Goal: Information Seeking & Learning: Learn about a topic

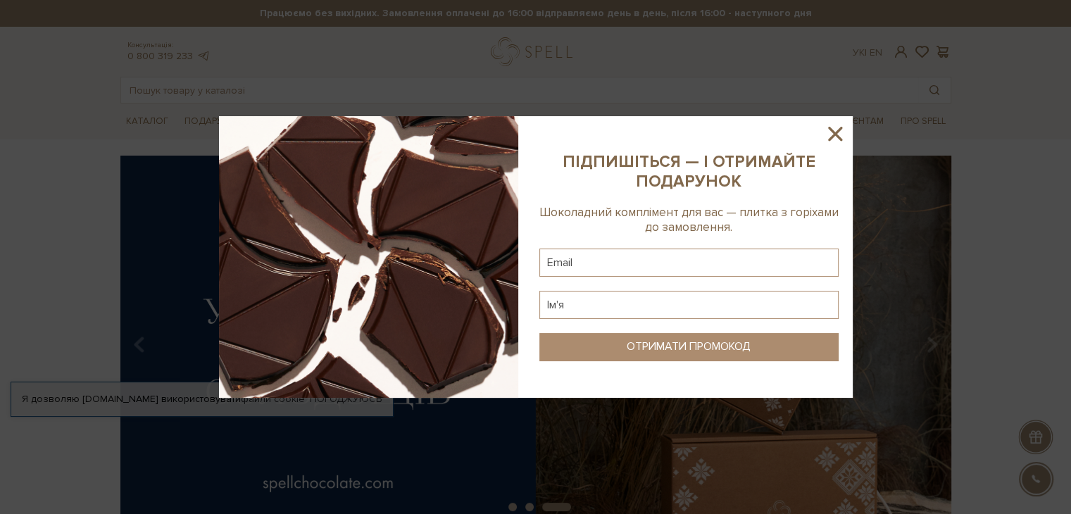
click at [833, 127] on icon at bounding box center [835, 134] width 24 height 24
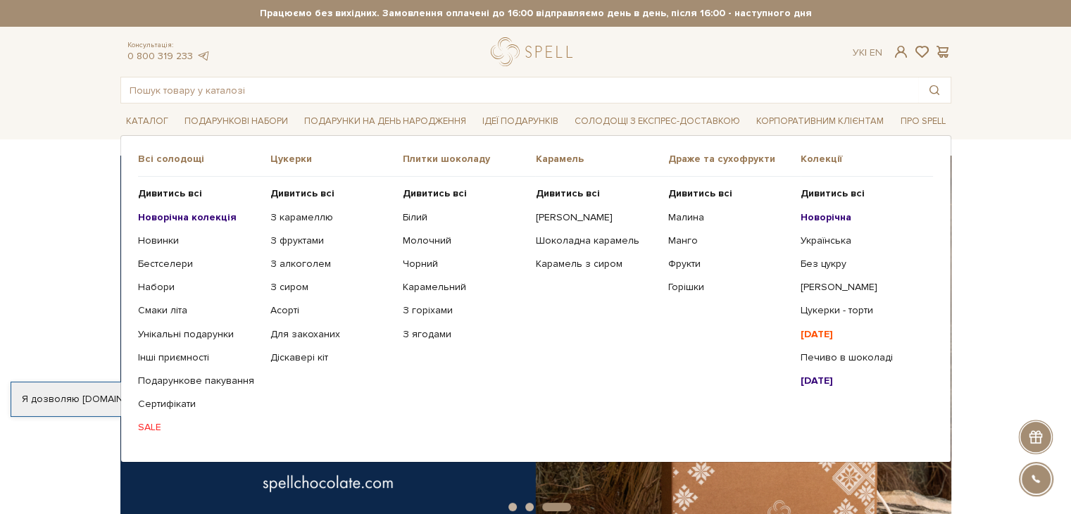
click at [194, 216] on b "Новорічна колекція" at bounding box center [187, 217] width 99 height 12
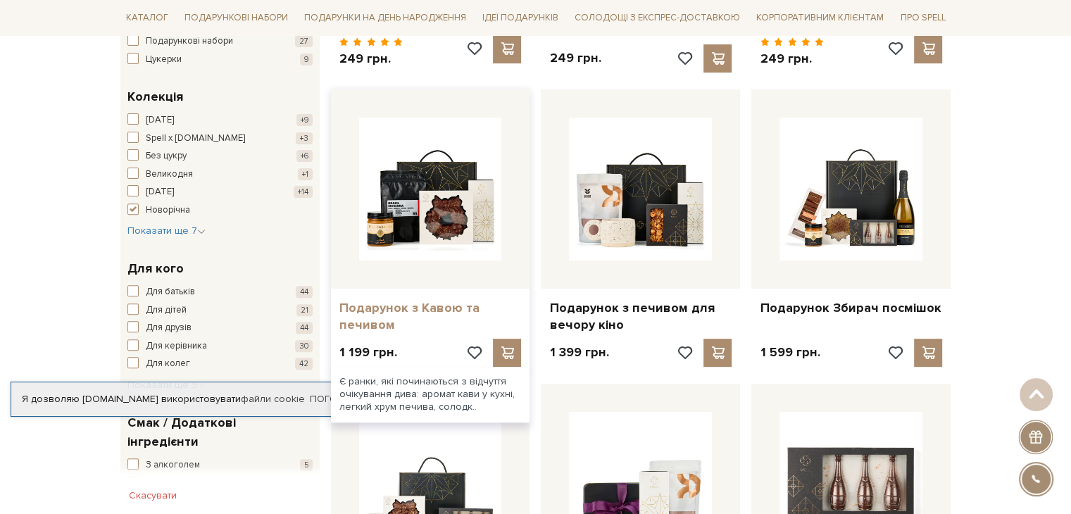
scroll to position [493, 0]
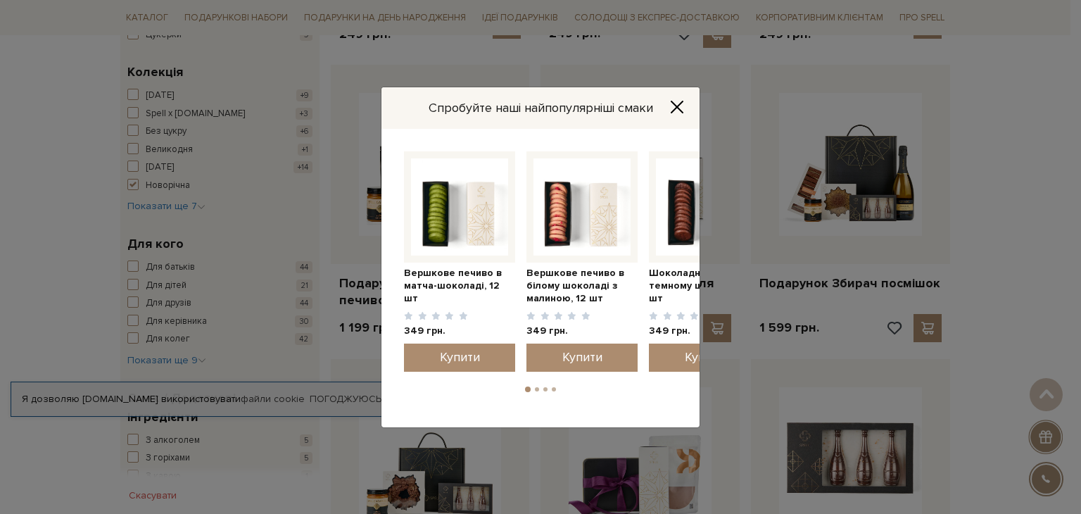
drag, startPoint x: 653, startPoint y: 157, endPoint x: 423, endPoint y: 153, distance: 229.5
click at [419, 149] on div "Шоколадне печиво в темному шоколаді, 12 шт 349 грн. Купити" at bounding box center [541, 278] width 318 height 298
drag, startPoint x: 667, startPoint y: 151, endPoint x: 441, endPoint y: 158, distance: 226.1
click at [389, 169] on div "Шоколадне печиво в темному шоколаді, 12 шт 349 грн. Купити" at bounding box center [541, 278] width 318 height 298
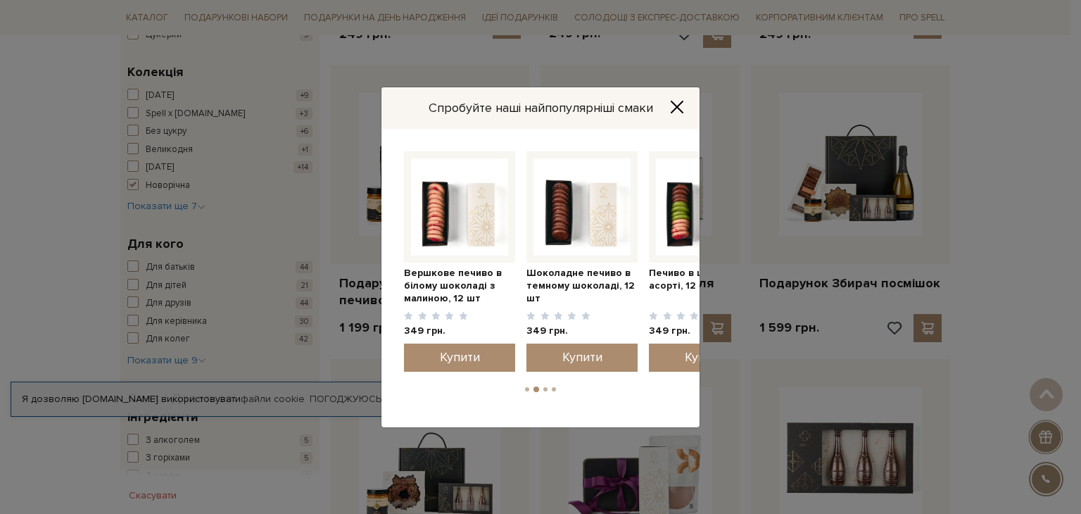
drag, startPoint x: 628, startPoint y: 154, endPoint x: 259, endPoint y: 167, distance: 369.1
click at [259, 175] on div "Спробуйте наші найпопулярніші смаки Шоколадне печиво в темному шоколаді, 12 шт …" at bounding box center [540, 257] width 1081 height 514
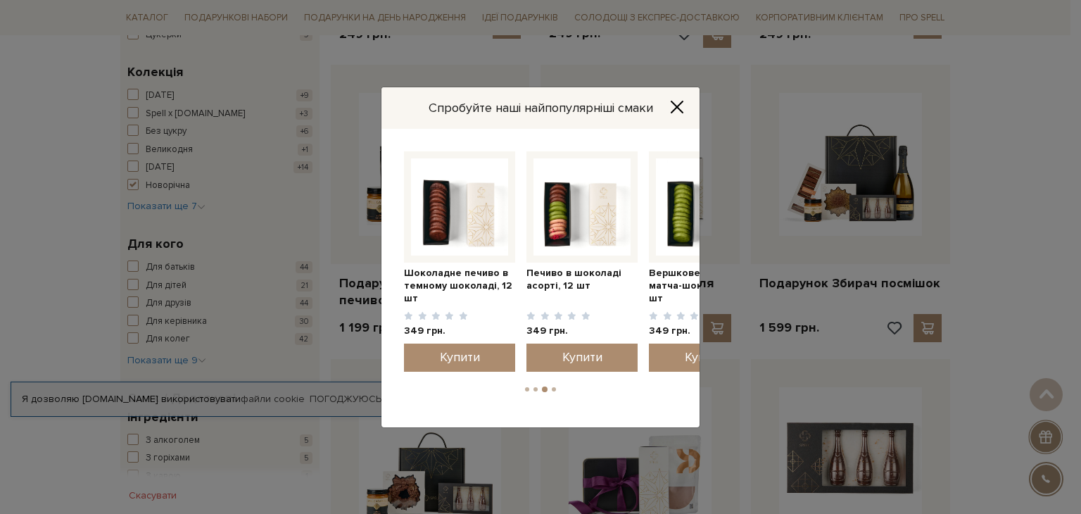
drag, startPoint x: 670, startPoint y: 158, endPoint x: 348, endPoint y: 161, distance: 321.7
click at [348, 161] on div "Спробуйте наші найпопулярніші смаки Шоколадне печиво в темному шоколаді, 12 шт …" at bounding box center [540, 257] width 1081 height 514
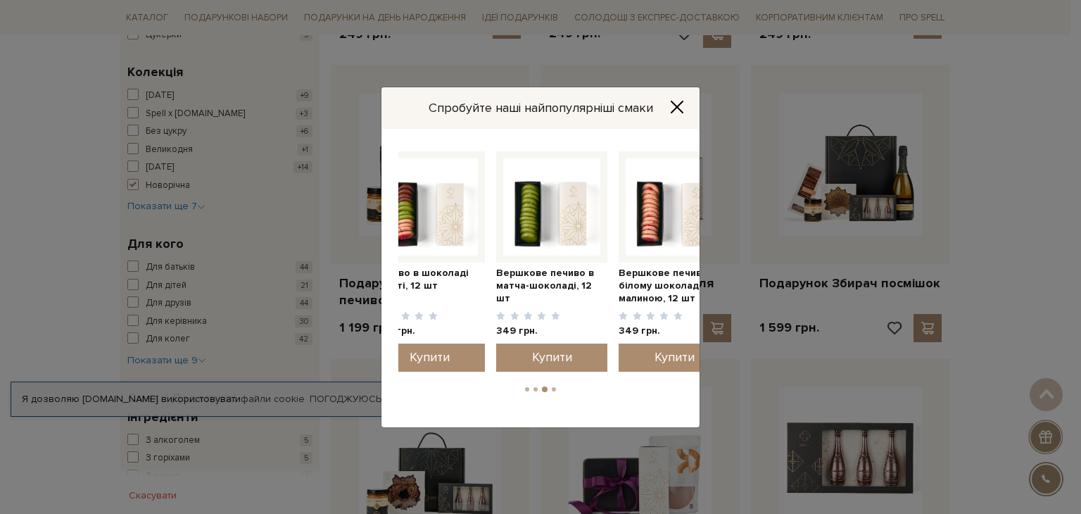
drag, startPoint x: 684, startPoint y: 161, endPoint x: 278, endPoint y: 161, distance: 406.2
click at [278, 161] on div "Спробуйте наші найпопулярніші смаки Шоколадне печиво в темному шоколаді, 12 шт …" at bounding box center [540, 257] width 1081 height 514
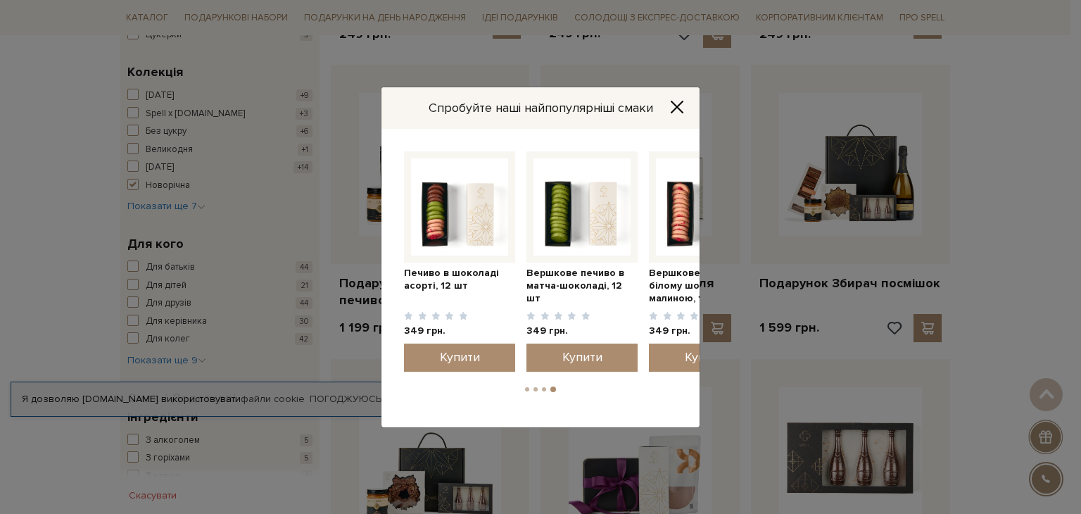
click at [542, 387] on li "3" at bounding box center [544, 389] width 8 height 4
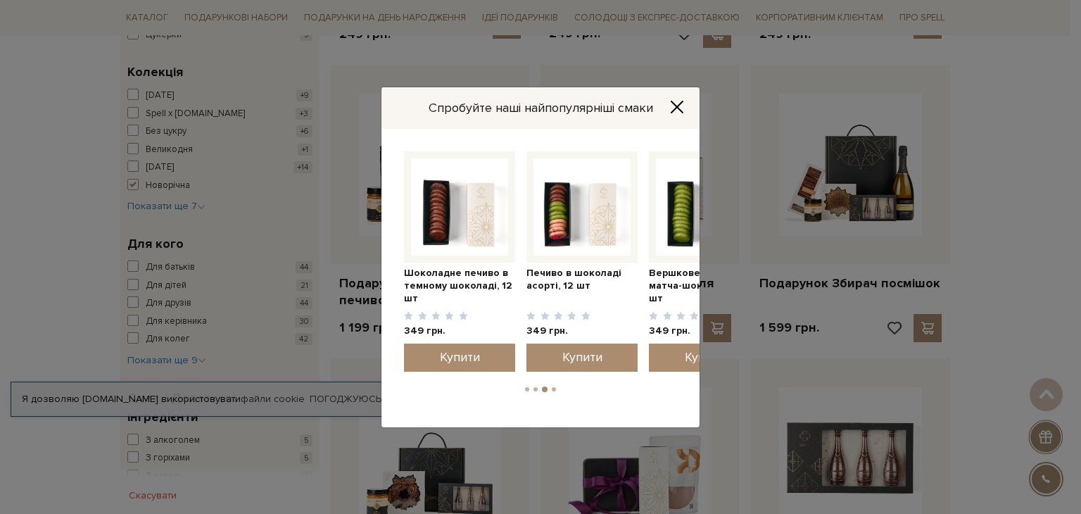
click at [534, 389] on li "2" at bounding box center [535, 389] width 8 height 4
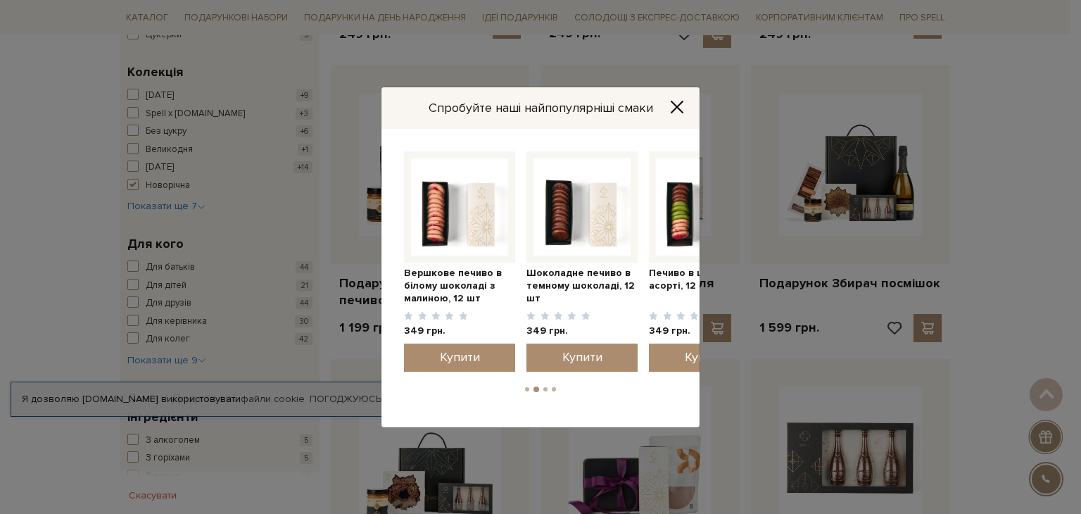
click at [525, 388] on button "1" at bounding box center [527, 389] width 4 height 4
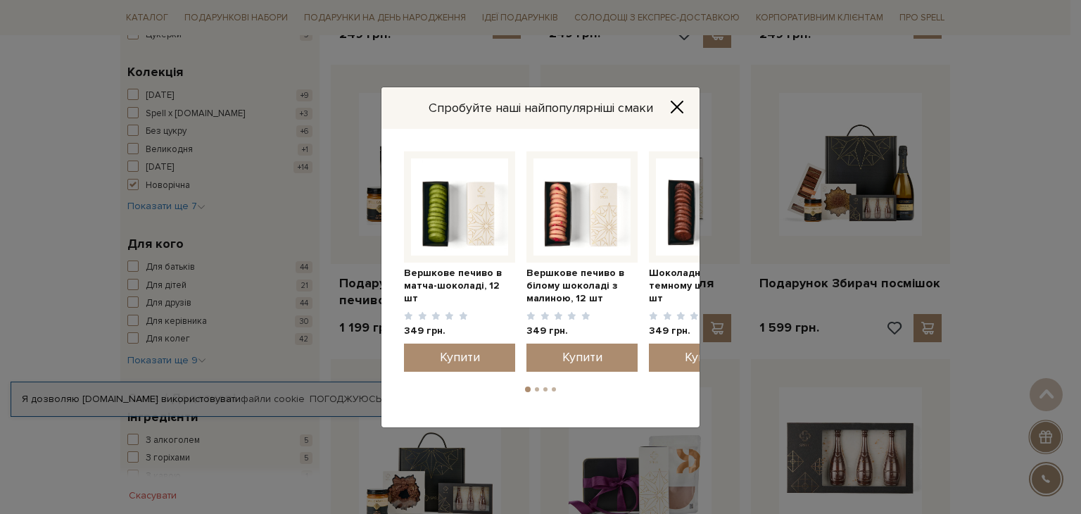
click at [681, 96] on div "Спробуйте наші найпопулярніші смаки" at bounding box center [541, 108] width 318 height 42
click at [681, 108] on icon "Close" at bounding box center [677, 107] width 14 height 14
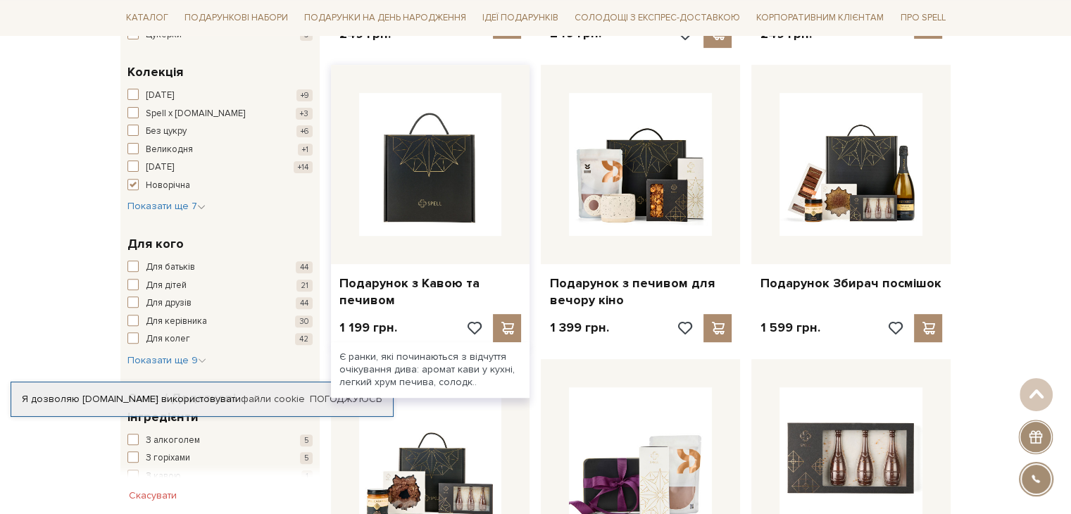
click at [414, 199] on img at bounding box center [430, 164] width 143 height 143
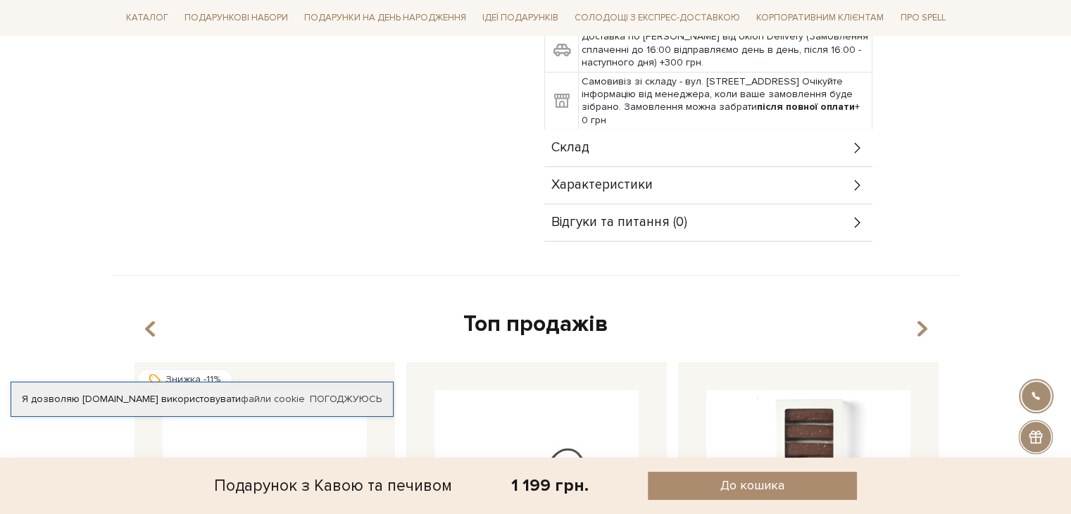
scroll to position [563, 0]
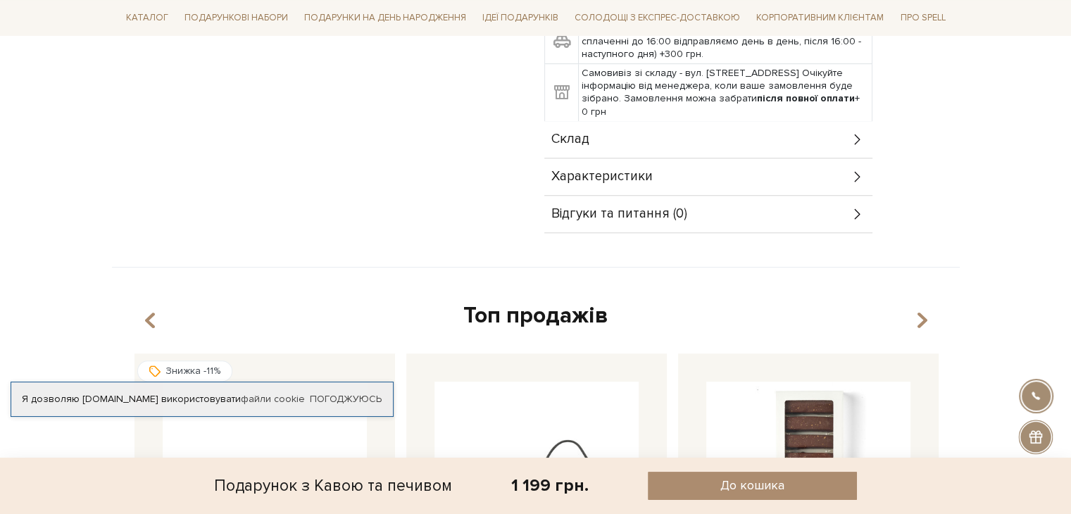
click at [593, 125] on div "Склад" at bounding box center [708, 139] width 328 height 37
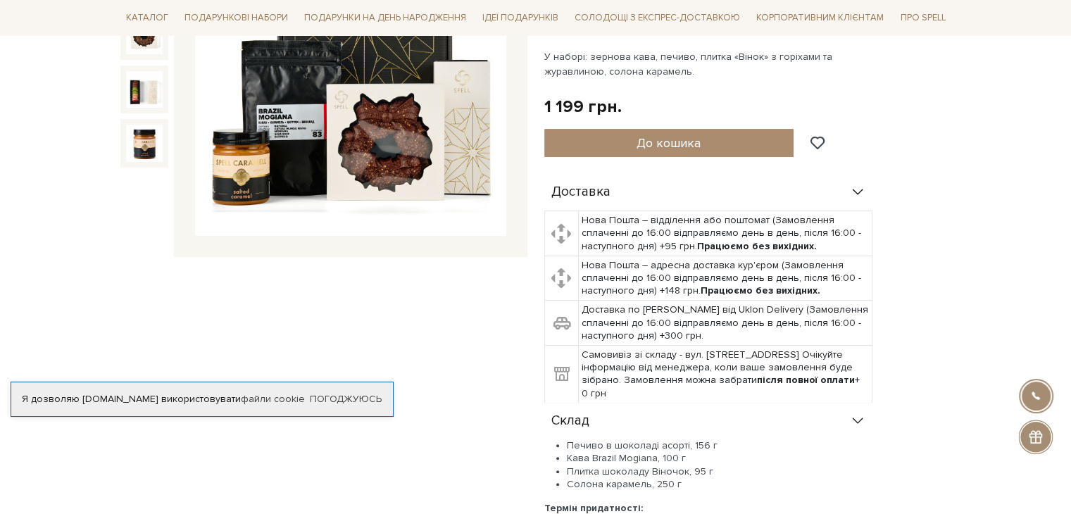
scroll to position [0, 0]
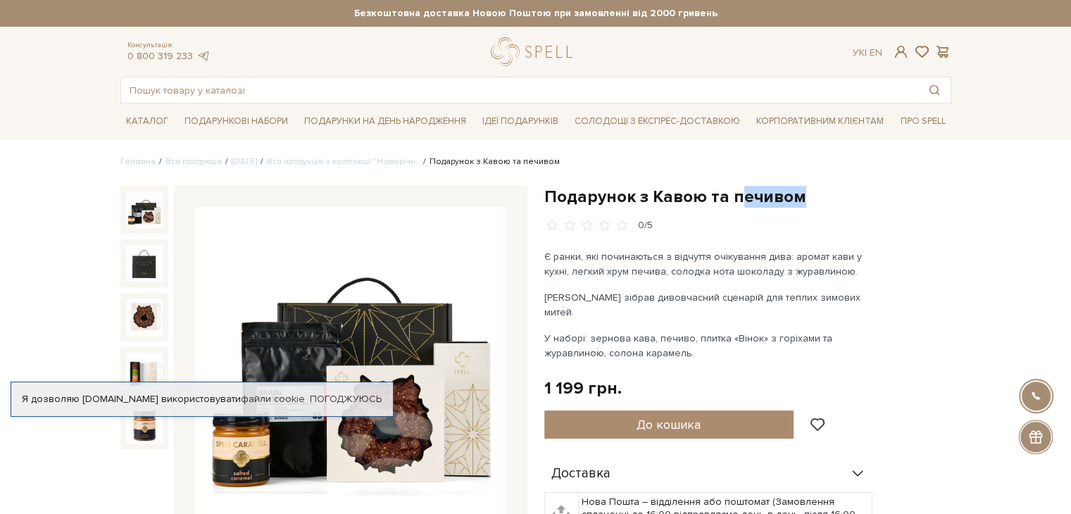
drag, startPoint x: 741, startPoint y: 198, endPoint x: 850, endPoint y: 198, distance: 109.8
click at [850, 198] on h1 "Подарунок з Кавою та печивом" at bounding box center [747, 197] width 407 height 22
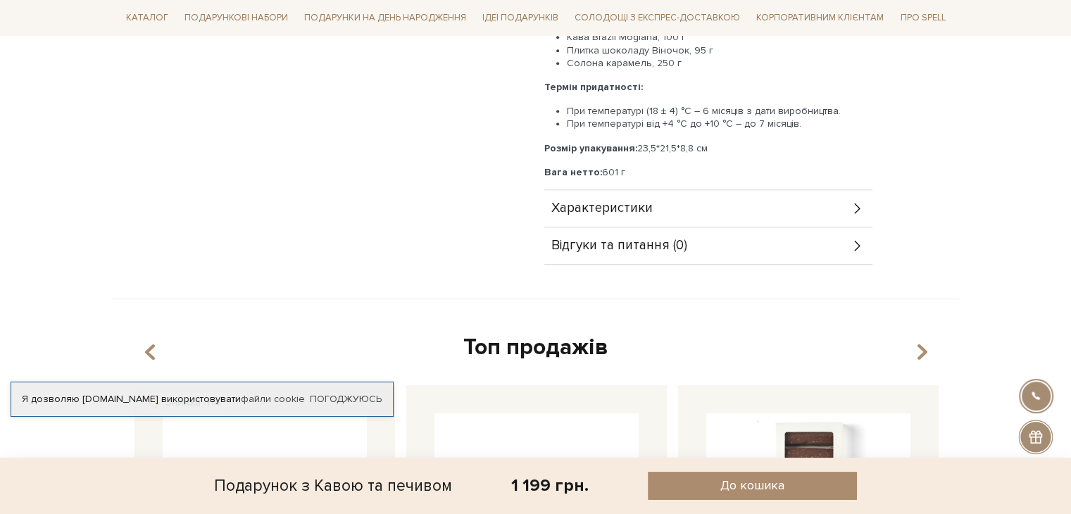
scroll to position [704, 0]
click at [707, 194] on div "Характеристики" at bounding box center [708, 207] width 328 height 37
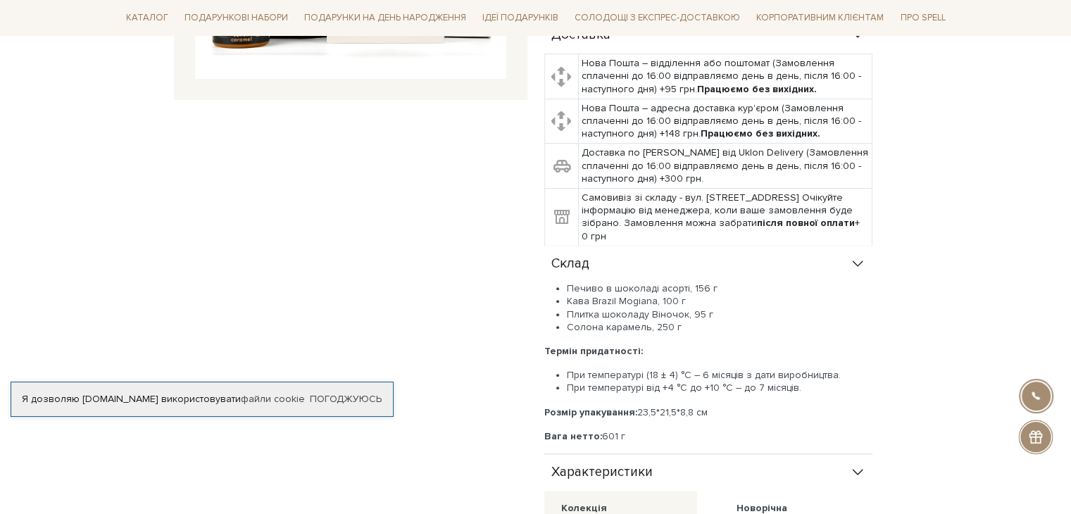
scroll to position [422, 0]
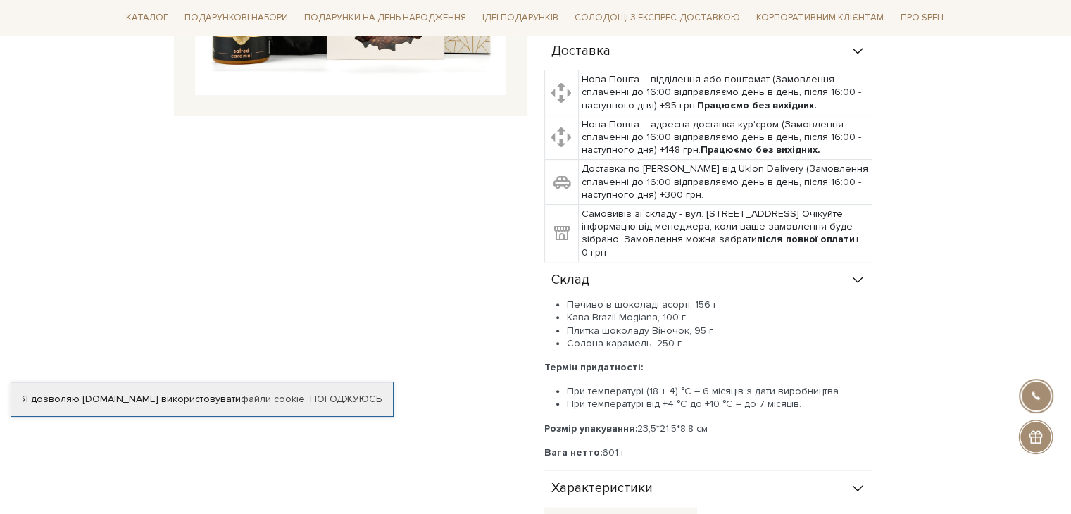
drag, startPoint x: 615, startPoint y: 370, endPoint x: 775, endPoint y: 401, distance: 162.8
click at [775, 401] on div "Печиво в шоколаді асорті, 156 г Кава Brazil Mogiana, 100 г Плитка шоколаду Віно…" at bounding box center [708, 378] width 328 height 160
click at [800, 398] on li "При температурі від +4 °C до +10 °C – до 7 місяців." at bounding box center [719, 404] width 305 height 13
drag, startPoint x: 566, startPoint y: 318, endPoint x: 658, endPoint y: 329, distance: 92.9
click at [630, 333] on ul "Печиво в шоколаді асорті, 156 г Кава Brazil Mogiana, 100 г Плитка шоколаду Віно…" at bounding box center [708, 323] width 328 height 51
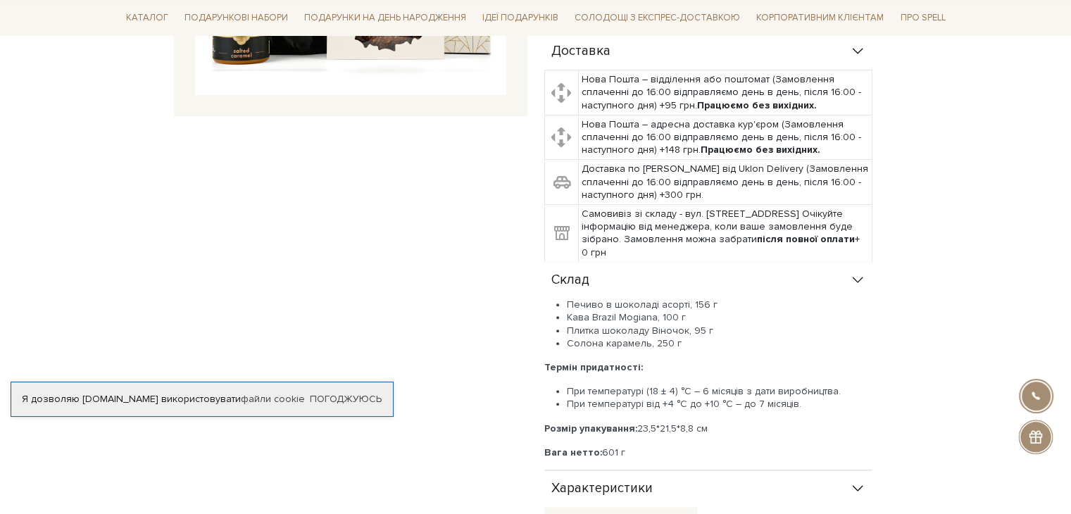
click at [676, 337] on li "Солона карамель, 250 г" at bounding box center [719, 343] width 305 height 13
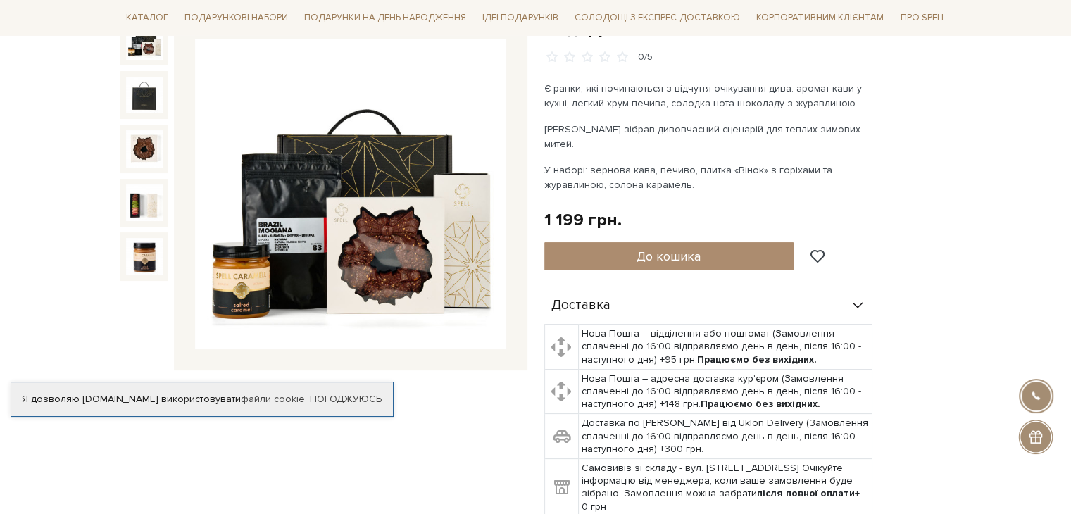
scroll to position [70, 0]
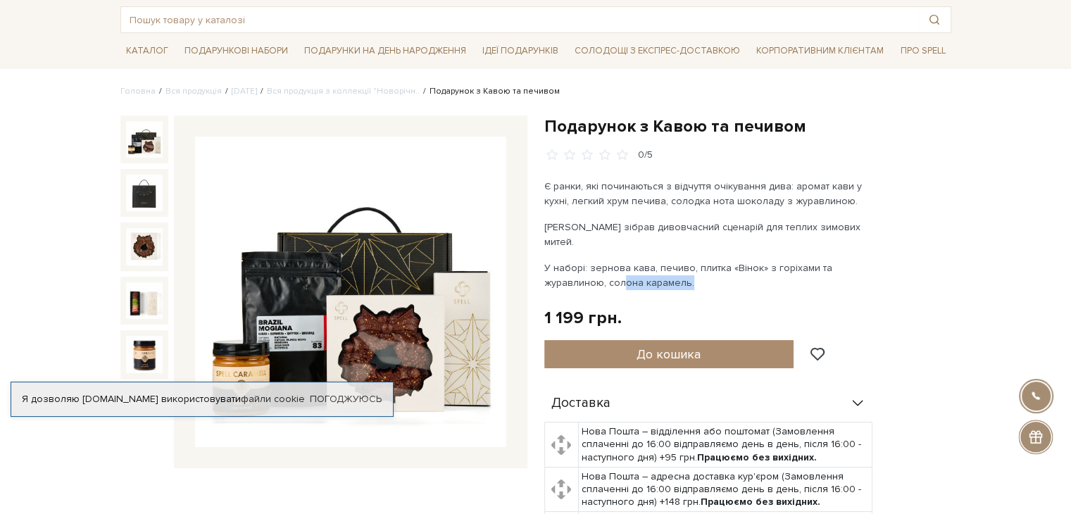
drag, startPoint x: 622, startPoint y: 265, endPoint x: 740, endPoint y: 271, distance: 117.7
click at [740, 271] on p "У наборі: зернова кава, печиво, плитка «Вінок» з горіхами та журавлиною, солона…" at bounding box center [709, 275] width 330 height 30
click at [712, 263] on p "У наборі: зернова кава, печиво, плитка «Вінок» з горіхами та журавлиною, солона…" at bounding box center [709, 275] width 330 height 30
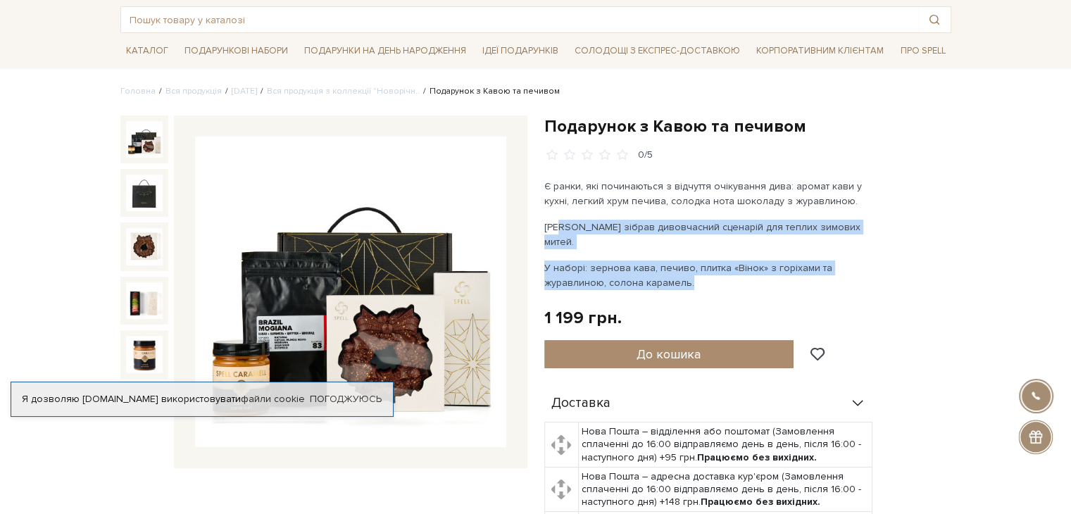
drag, startPoint x: 688, startPoint y: 269, endPoint x: 563, endPoint y: 223, distance: 132.7
click at [561, 223] on div "Є ранки, які починаються з відчуття очікування дива: аромат кави у кухні, легки…" at bounding box center [709, 234] width 330 height 111
click at [717, 260] on p "У наборі: зернова кава, печиво, плитка «Вінок» з горіхами та журавлиною, солона…" at bounding box center [709, 275] width 330 height 30
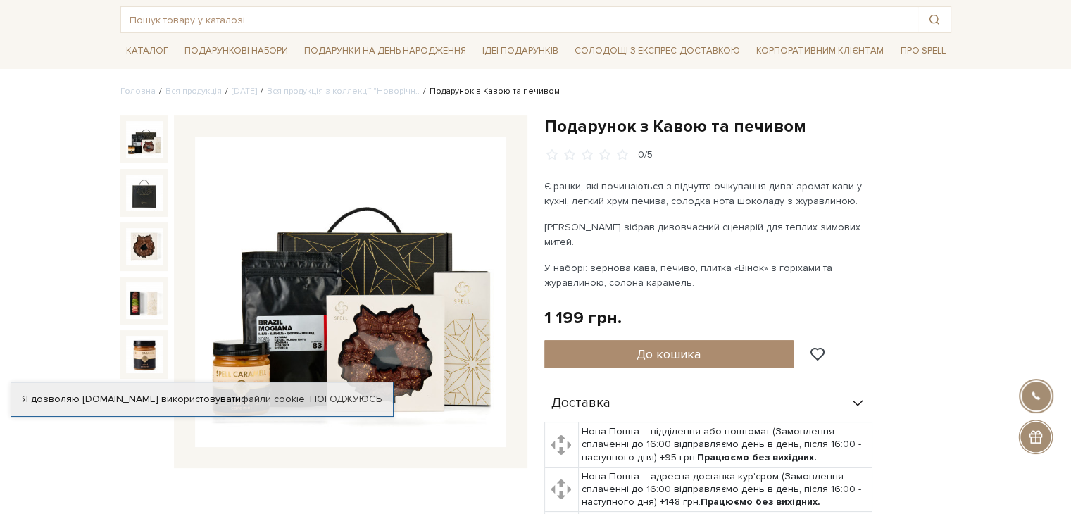
click at [158, 146] on img at bounding box center [144, 139] width 37 height 37
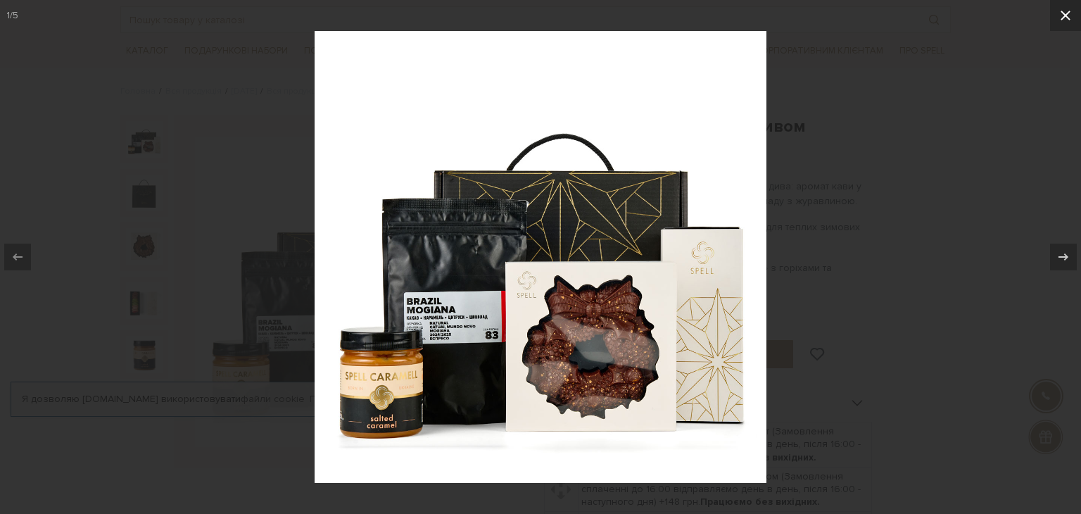
click at [1064, 15] on icon at bounding box center [1065, 15] width 17 height 17
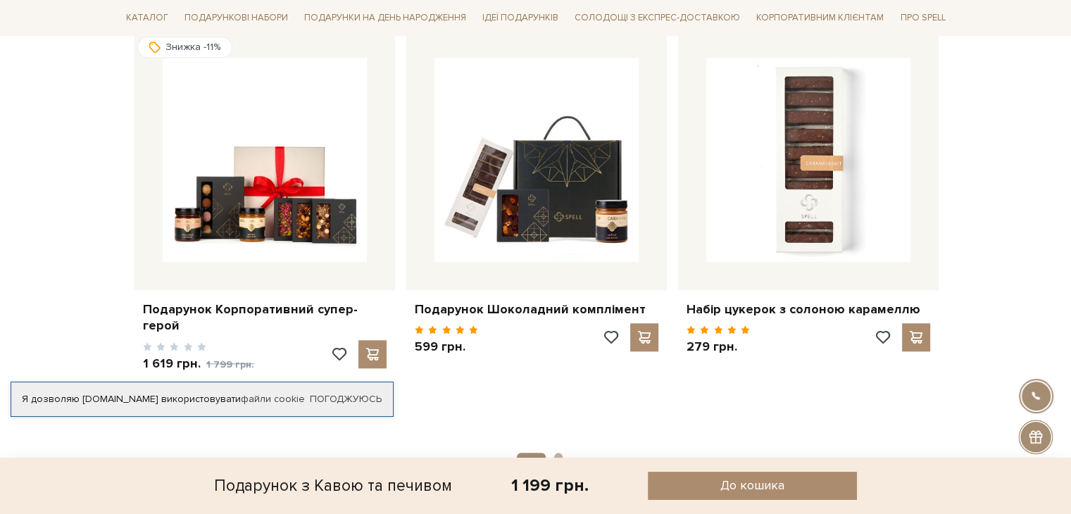
scroll to position [1197, 0]
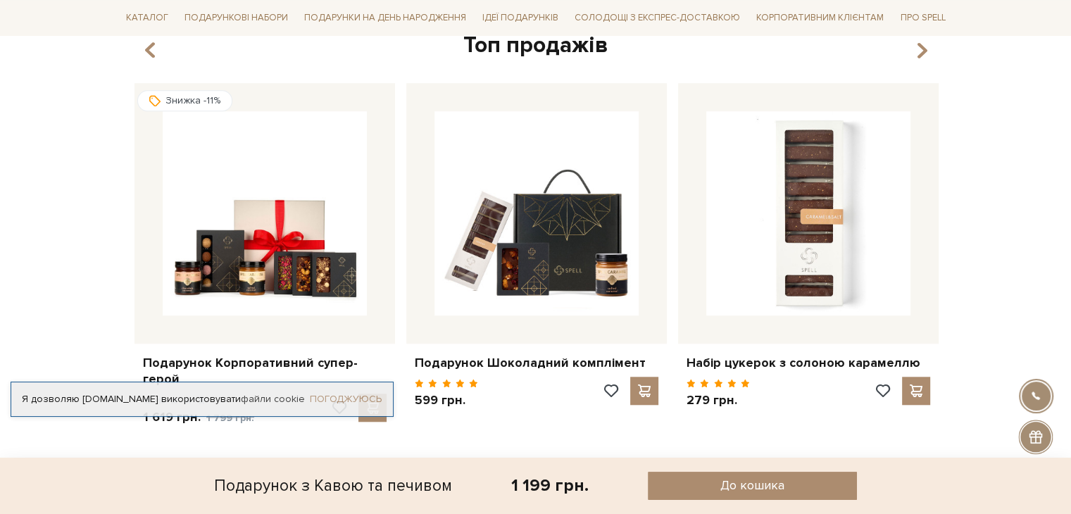
click at [365, 403] on link "Погоджуюсь" at bounding box center [346, 399] width 72 height 13
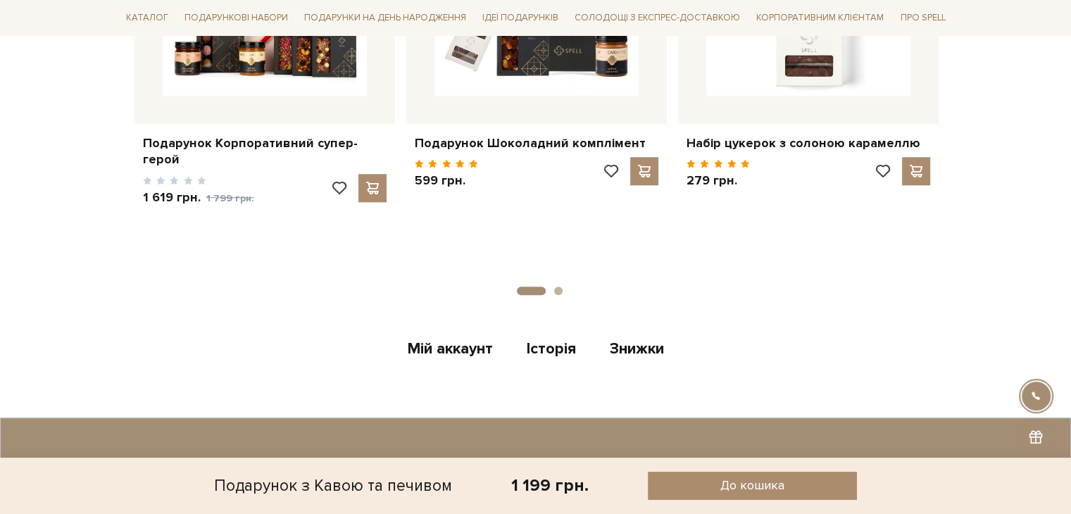
scroll to position [1478, 0]
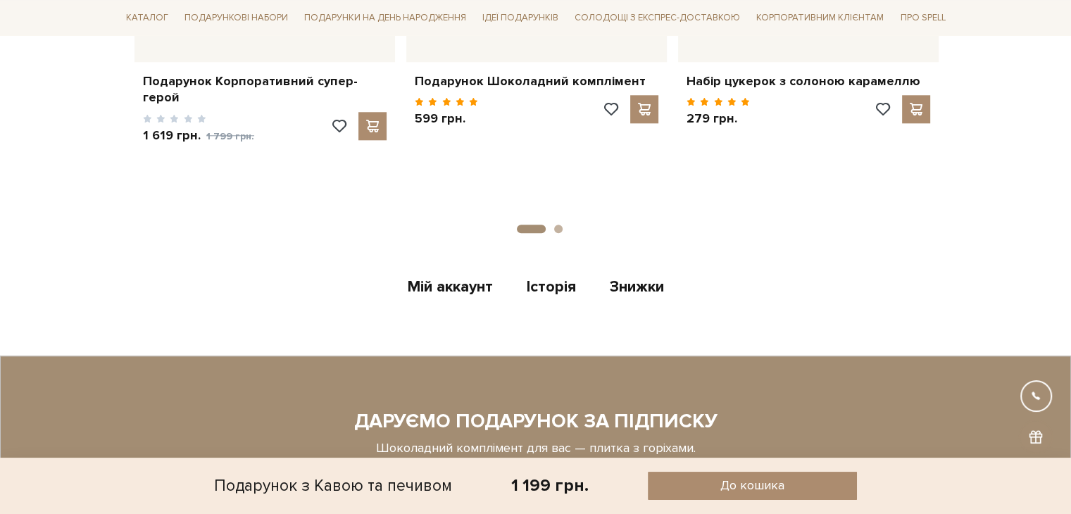
click at [556, 225] on button "2" at bounding box center [558, 229] width 8 height 8
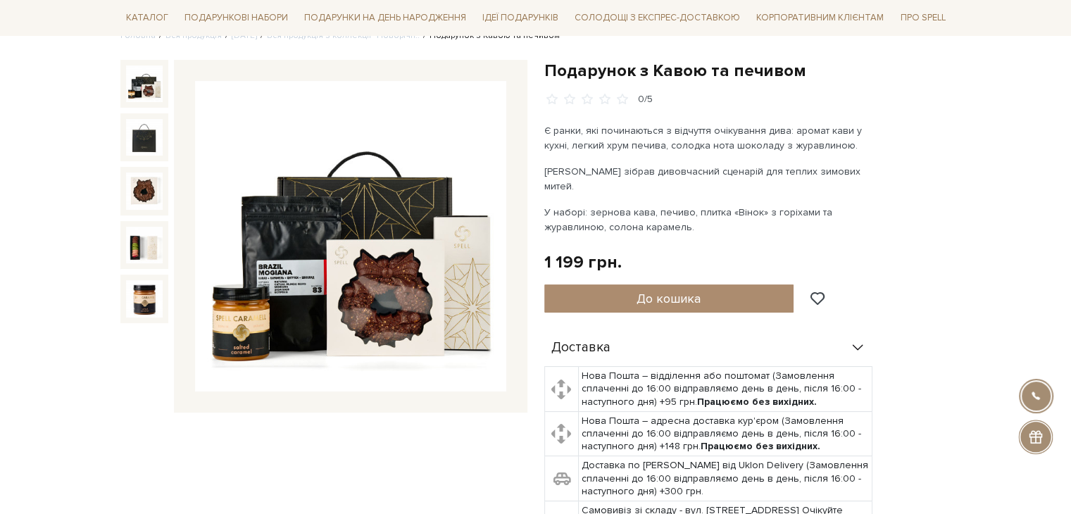
scroll to position [0, 0]
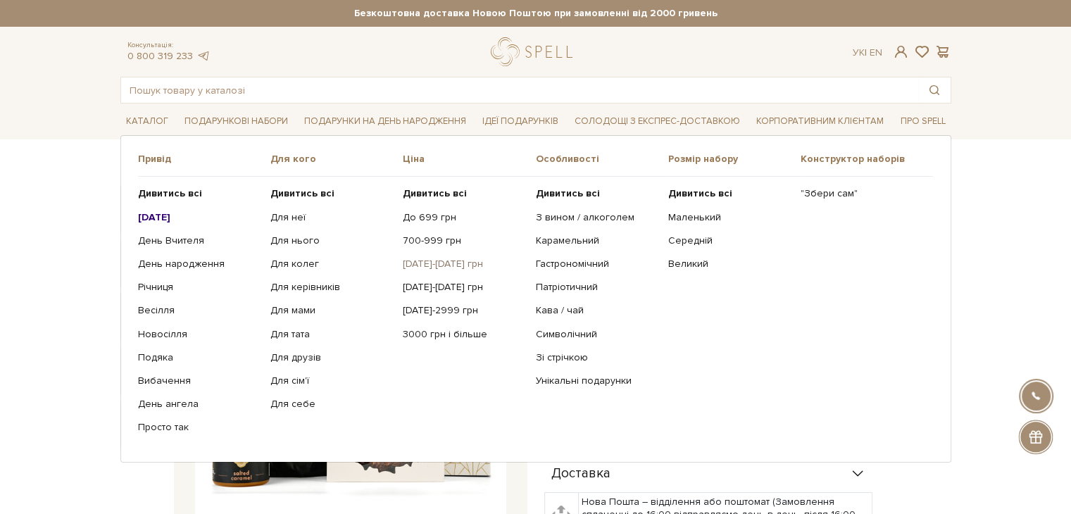
click at [450, 265] on link "[DATE]-[DATE] грн" at bounding box center [464, 264] width 122 height 13
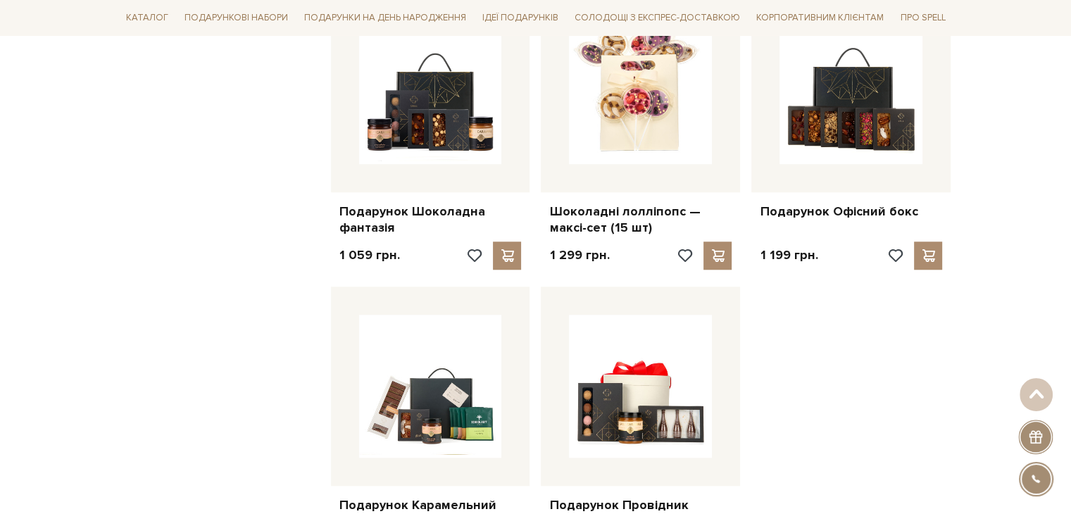
scroll to position [985, 0]
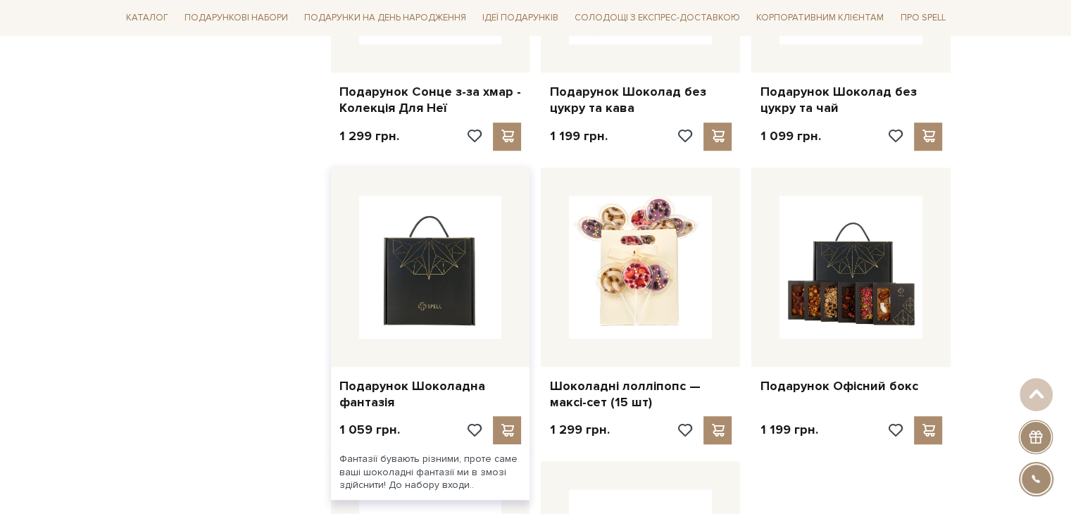
click at [462, 296] on img at bounding box center [430, 267] width 143 height 143
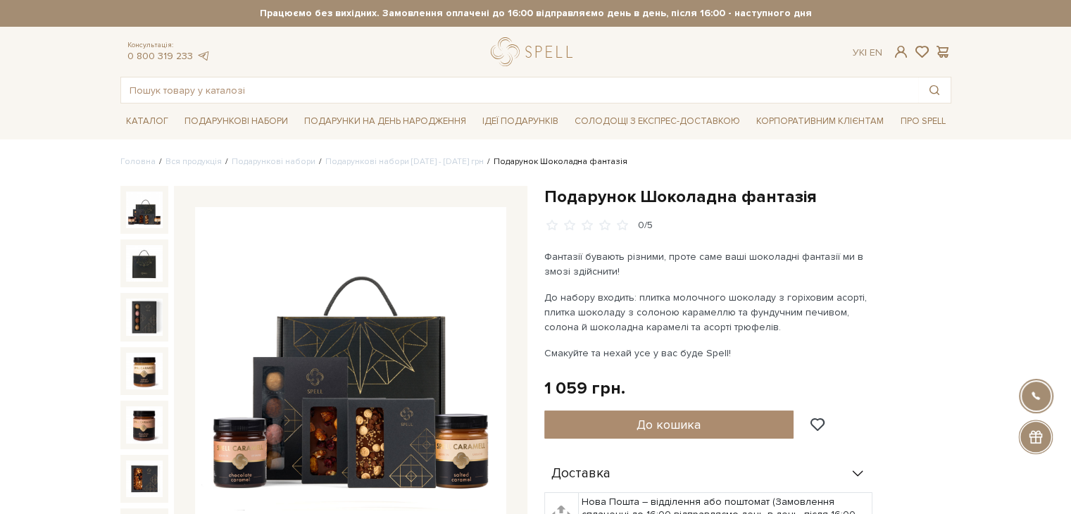
click at [396, 350] on img at bounding box center [350, 362] width 311 height 311
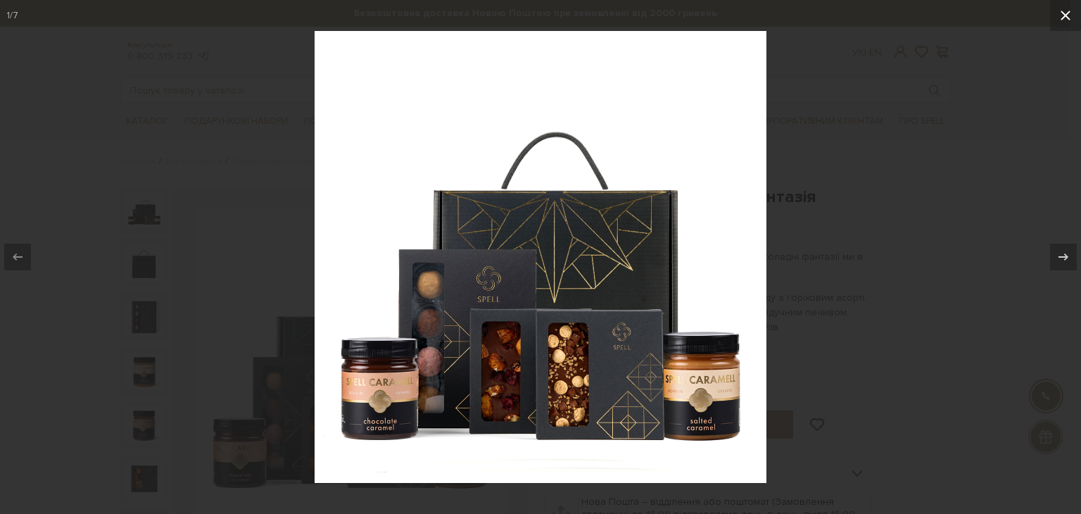
click at [1064, 15] on icon at bounding box center [1065, 15] width 17 height 17
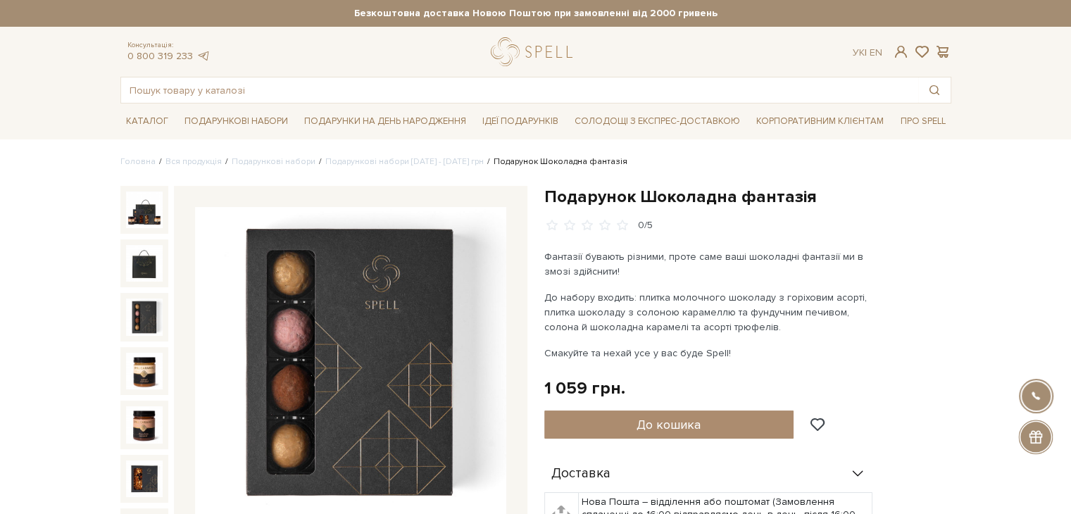
click at [146, 298] on img at bounding box center [144, 316] width 37 height 37
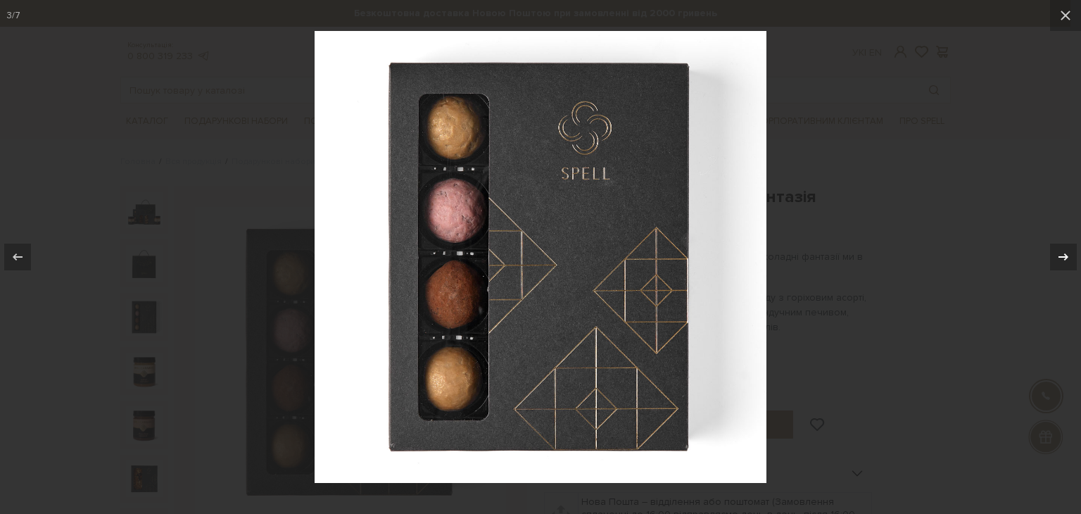
click at [1066, 263] on icon at bounding box center [1063, 256] width 17 height 17
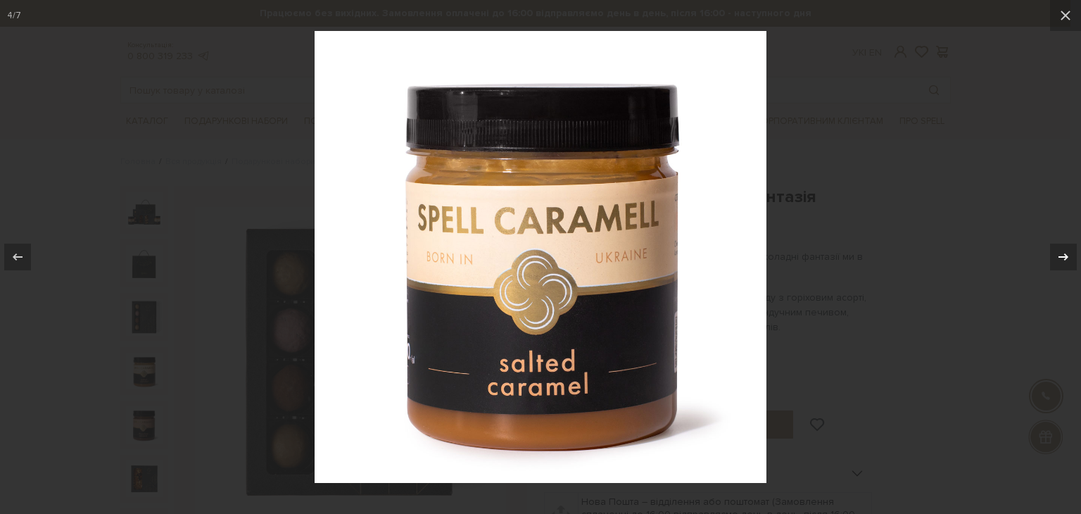
click at [1066, 263] on icon at bounding box center [1063, 256] width 17 height 17
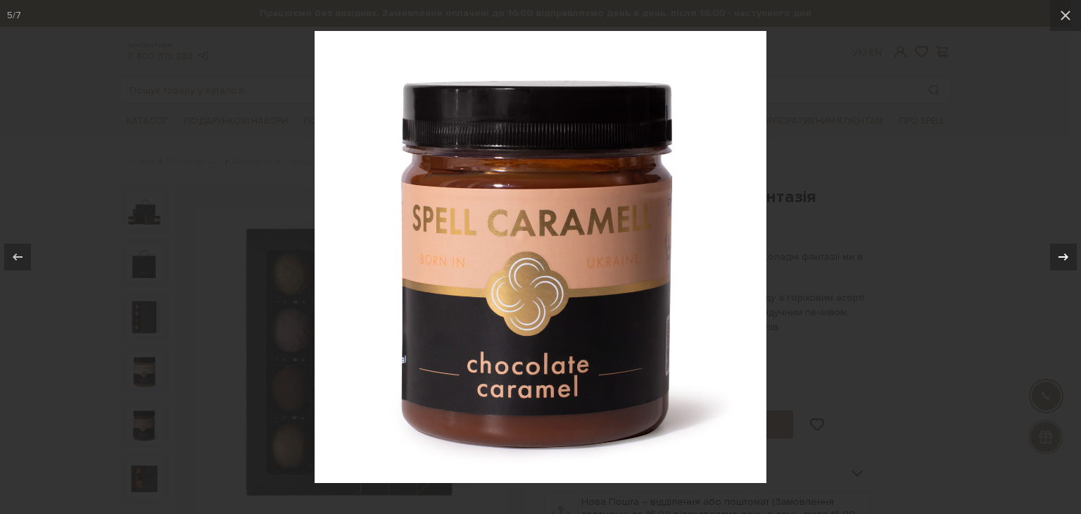
click at [1066, 263] on icon at bounding box center [1063, 256] width 17 height 17
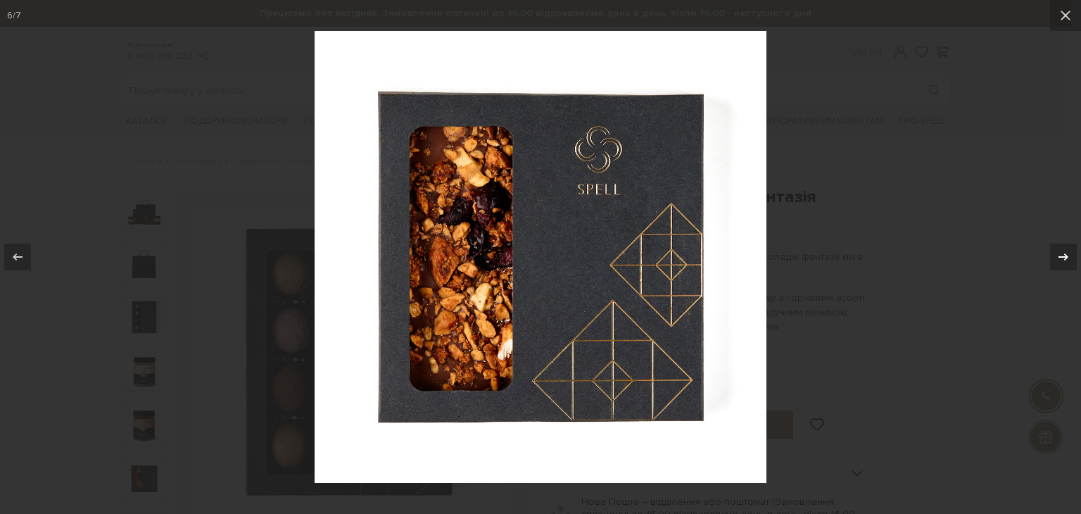
click at [1066, 263] on icon at bounding box center [1063, 256] width 17 height 17
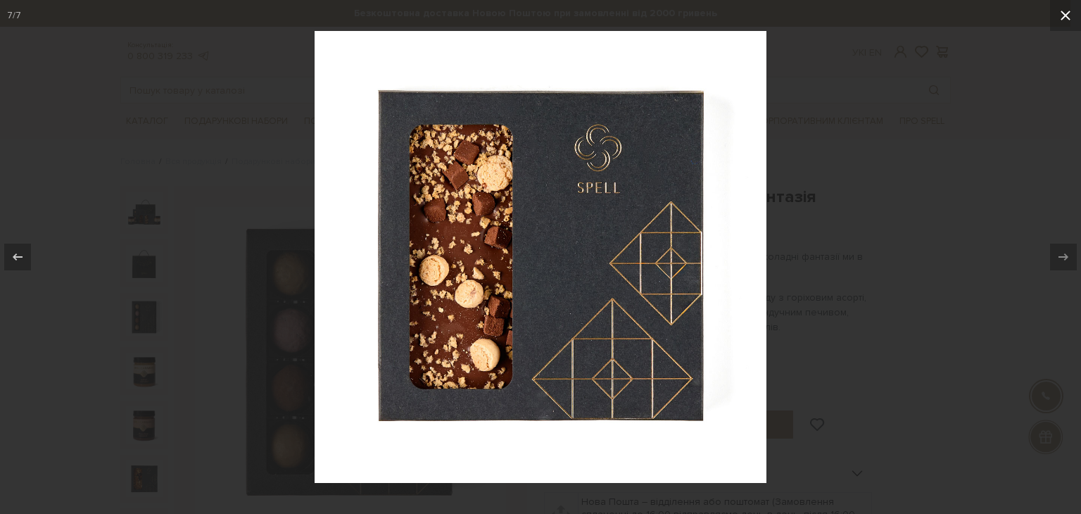
click at [1066, 15] on icon at bounding box center [1066, 16] width 10 height 10
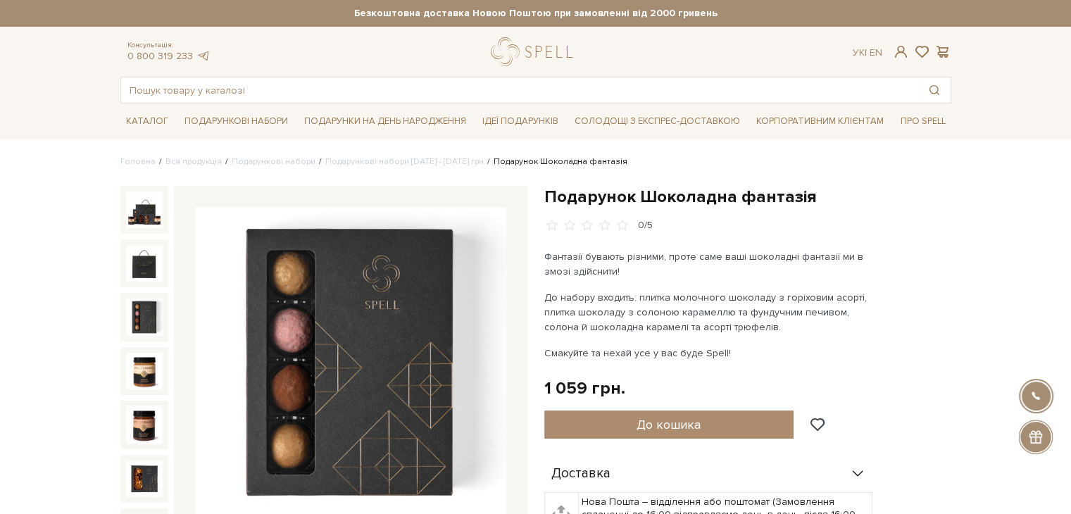
drag, startPoint x: 598, startPoint y: 347, endPoint x: 733, endPoint y: 356, distance: 134.8
click at [733, 356] on p "Смакуйте та нехай усе у вас буде Spell!" at bounding box center [709, 353] width 330 height 15
click at [736, 355] on p "Смакуйте та нехай усе у вас буде Spell!" at bounding box center [709, 353] width 330 height 15
drag, startPoint x: 736, startPoint y: 355, endPoint x: 687, endPoint y: 325, distance: 58.2
click at [687, 325] on div "Фантазії бувають різними, проте саме ваші шоколадні фантазії ми в змозі здійсни…" at bounding box center [709, 304] width 330 height 111
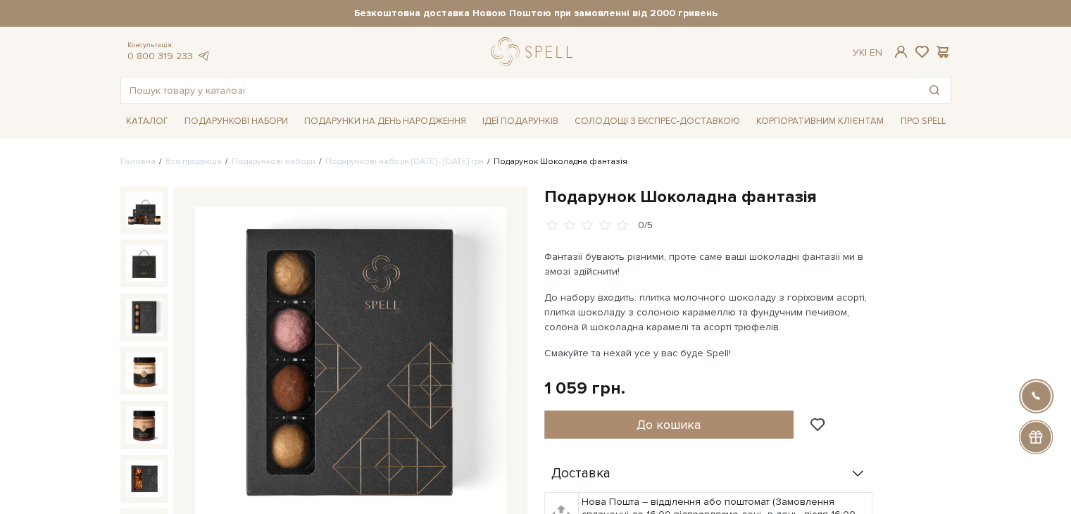
click at [724, 346] on p "Смакуйте та нехай усе у вас буде Spell!" at bounding box center [709, 353] width 330 height 15
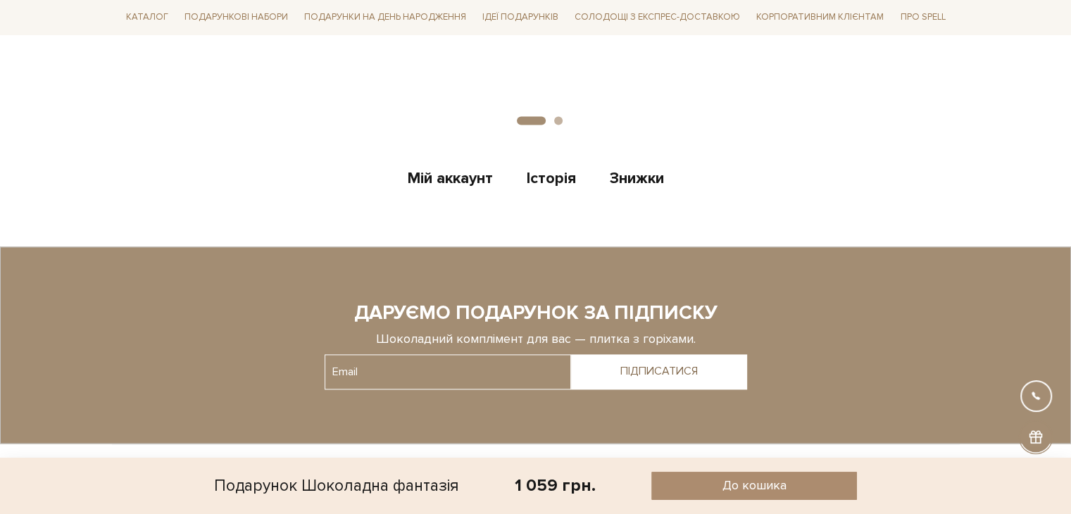
scroll to position [1830, 0]
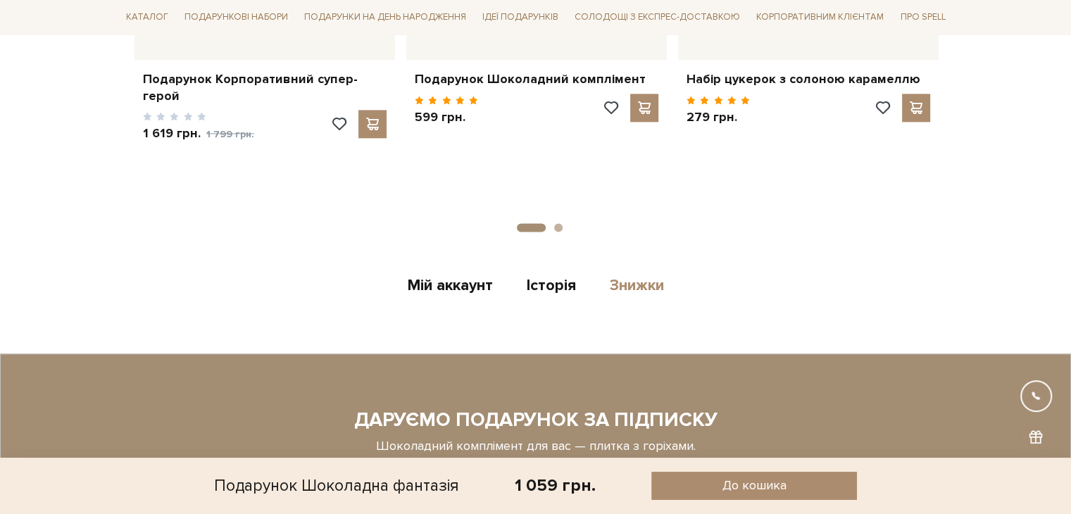
click at [639, 277] on link "Знижки" at bounding box center [637, 287] width 54 height 23
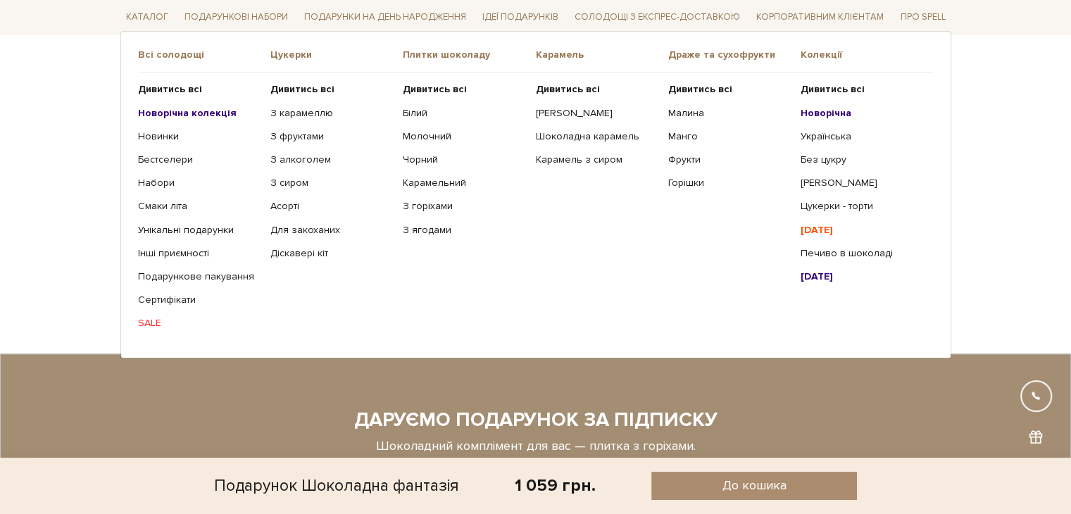
click at [819, 227] on b "[DATE]" at bounding box center [816, 230] width 32 height 12
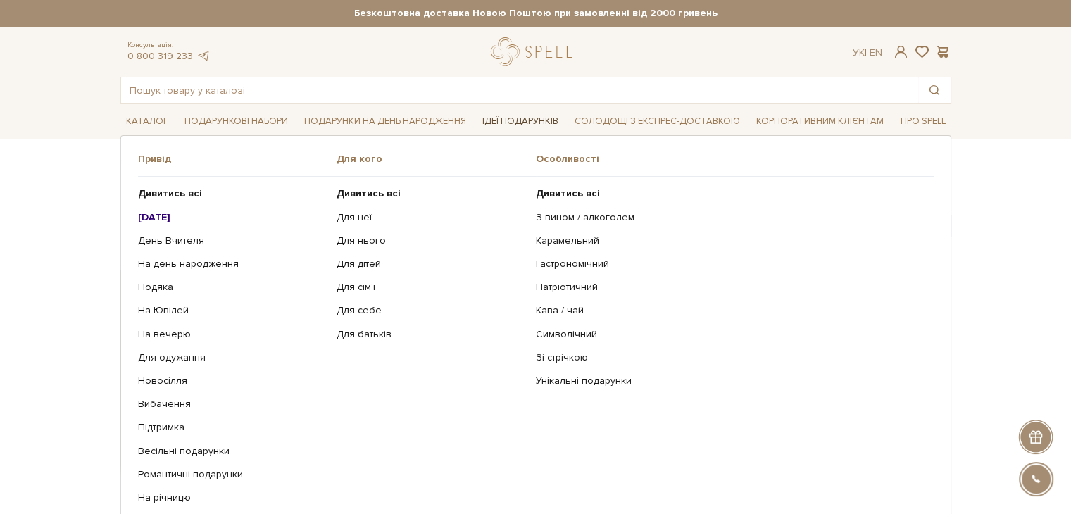
click at [521, 116] on link "Ідеї подарунків" at bounding box center [520, 122] width 87 height 22
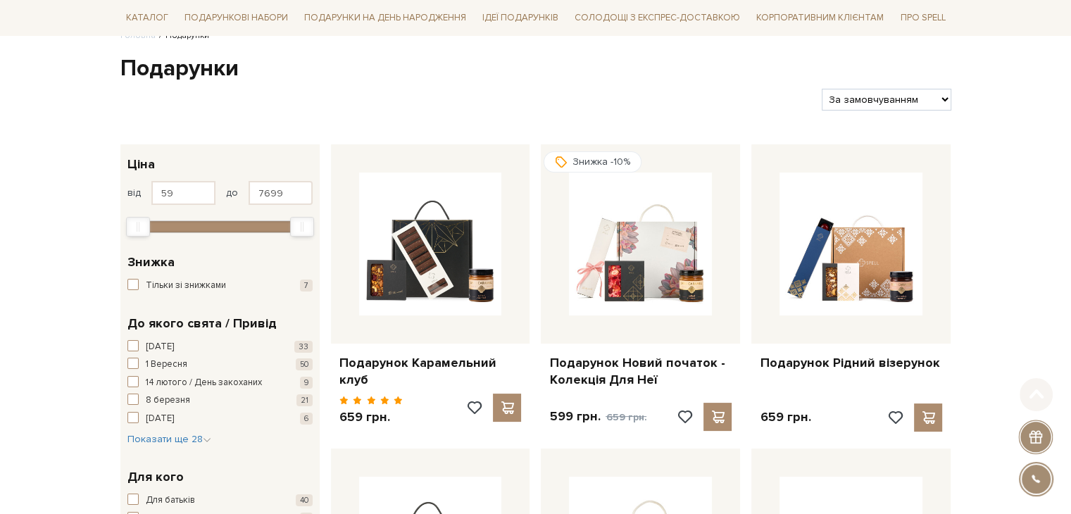
scroll to position [282, 0]
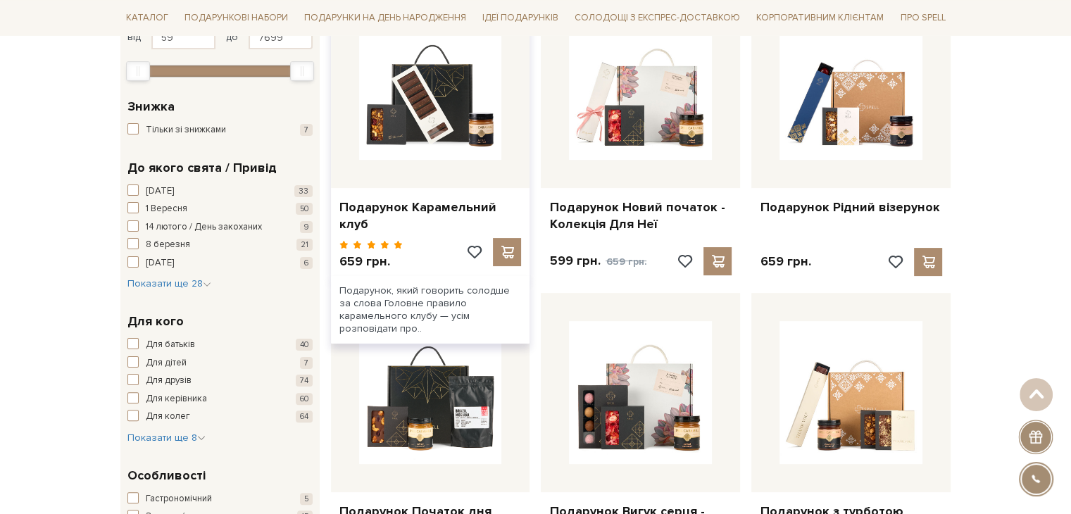
drag, startPoint x: 467, startPoint y: 287, endPoint x: 452, endPoint y: 265, distance: 27.3
click at [452, 276] on div "Подарунок, який говорить солодше за слова Головне правило карамельного клубу — …" at bounding box center [430, 310] width 199 height 68
click at [458, 295] on div "Подарунок, який говорить солодше за слова Головне правило карамельного клубу — …" at bounding box center [430, 310] width 199 height 68
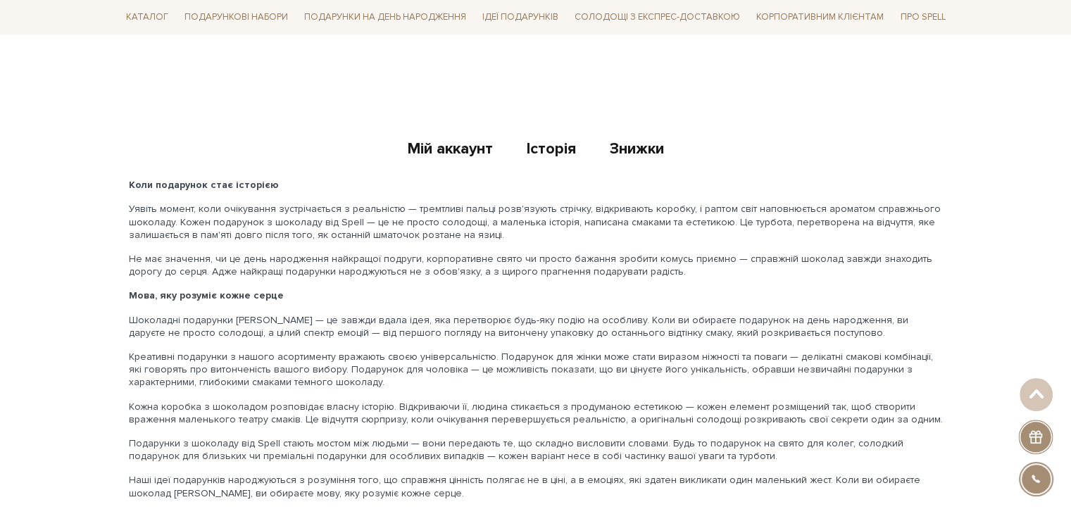
scroll to position [2604, 0]
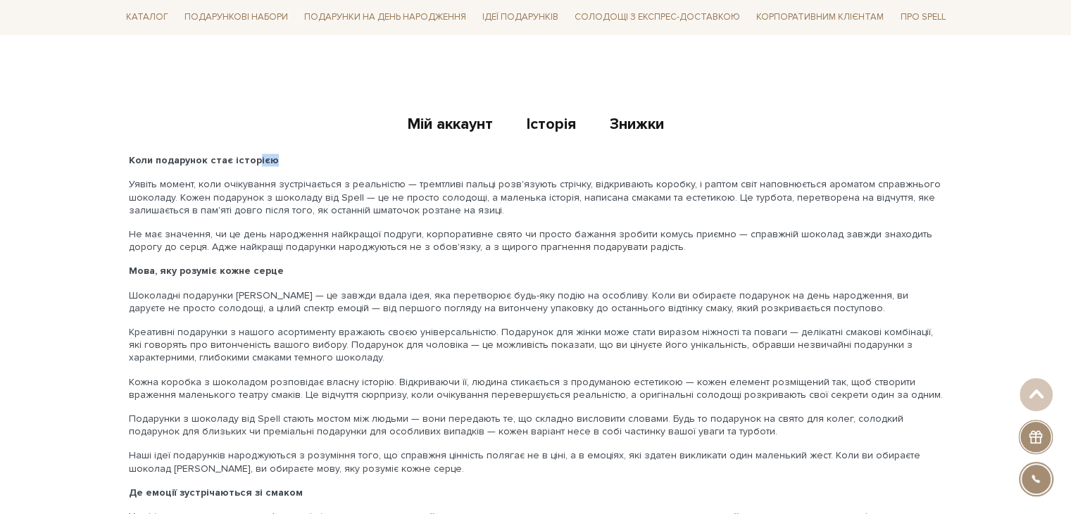
drag, startPoint x: 248, startPoint y: 130, endPoint x: 270, endPoint y: 133, distance: 22.1
click at [270, 153] on p "Коли подарунок стає історією" at bounding box center [536, 159] width 814 height 13
click at [282, 153] on p "Коли подарунок стає історією" at bounding box center [536, 159] width 814 height 13
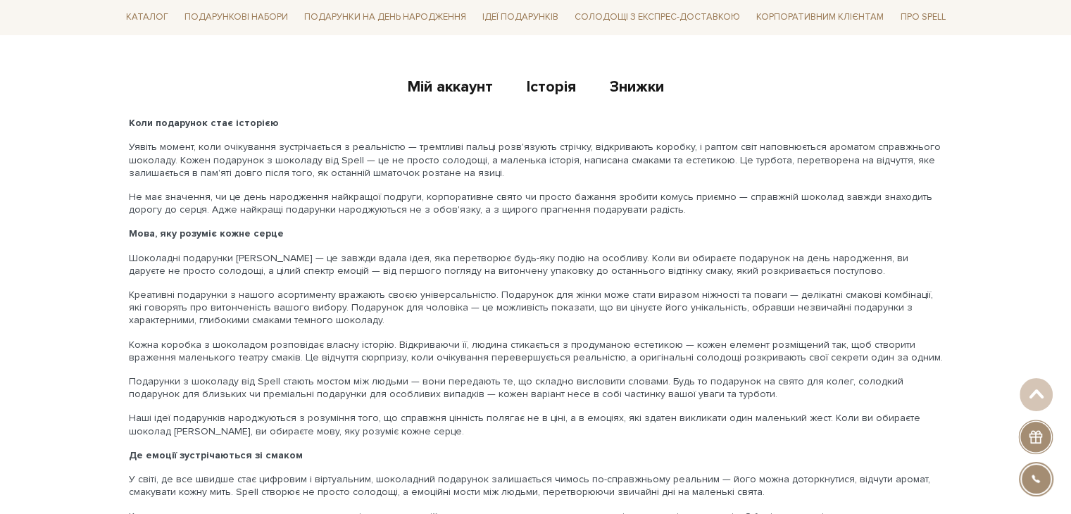
scroll to position [2675, 0]
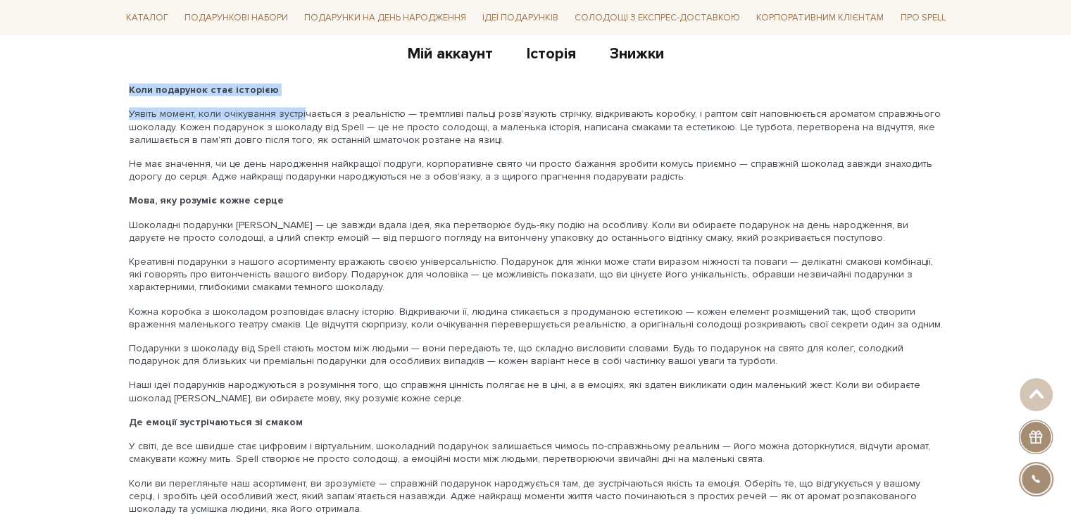
drag, startPoint x: 126, startPoint y: 56, endPoint x: 298, endPoint y: 71, distance: 173.2
click at [298, 83] on div "Коли подарунок стає історією Уявіть момент, коли очікування зустрічається з реа…" at bounding box center [535, 298] width 831 height 431
click at [325, 107] on p "Уявіть момент, коли очікування зустрічається з реальністю — тремтливі пальці ро…" at bounding box center [536, 126] width 814 height 39
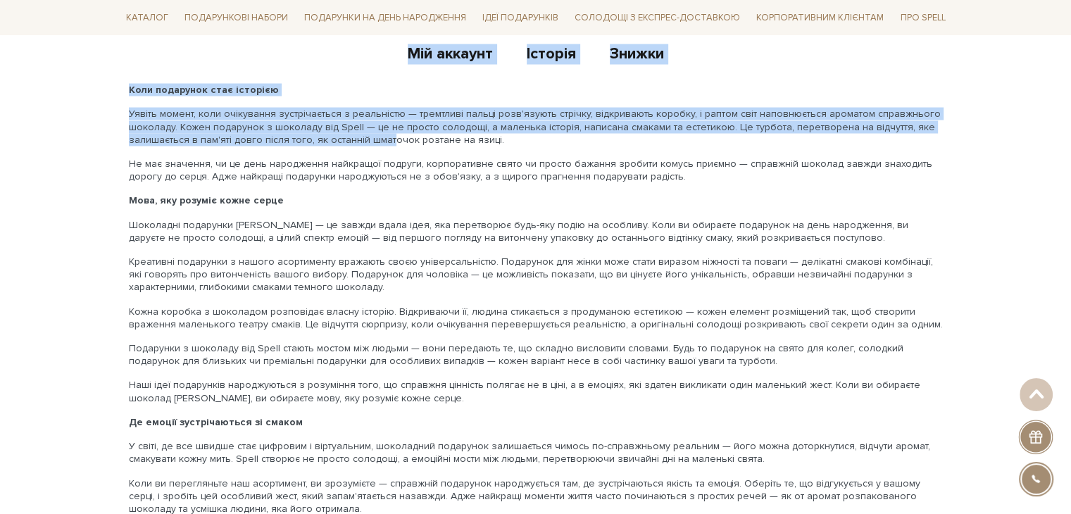
drag, startPoint x: 190, startPoint y: 55, endPoint x: 389, endPoint y: 115, distance: 207.5
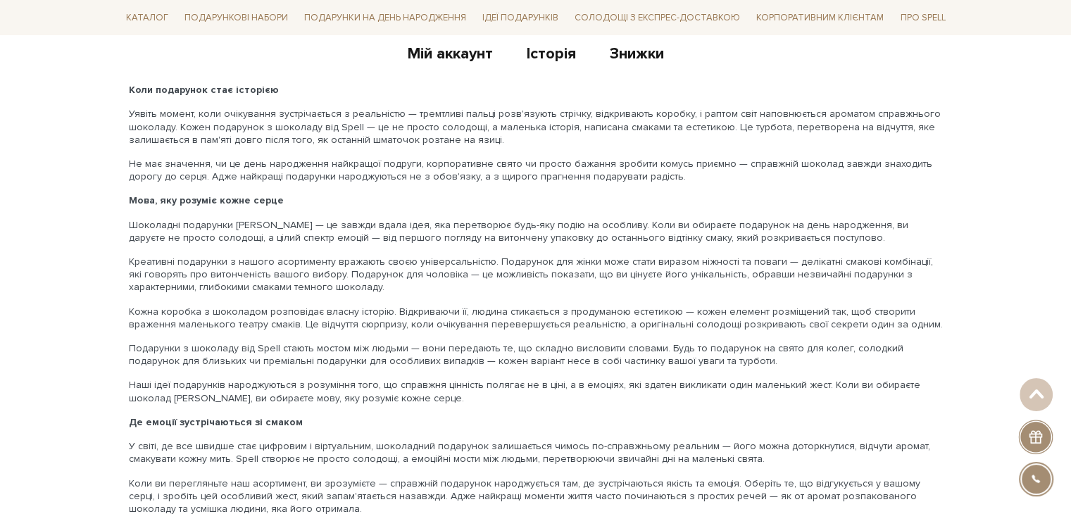
click at [427, 114] on p "Уявіть момент, коли очікування зустрічається з реальністю — тремтливі пальці ро…" at bounding box center [536, 126] width 814 height 39
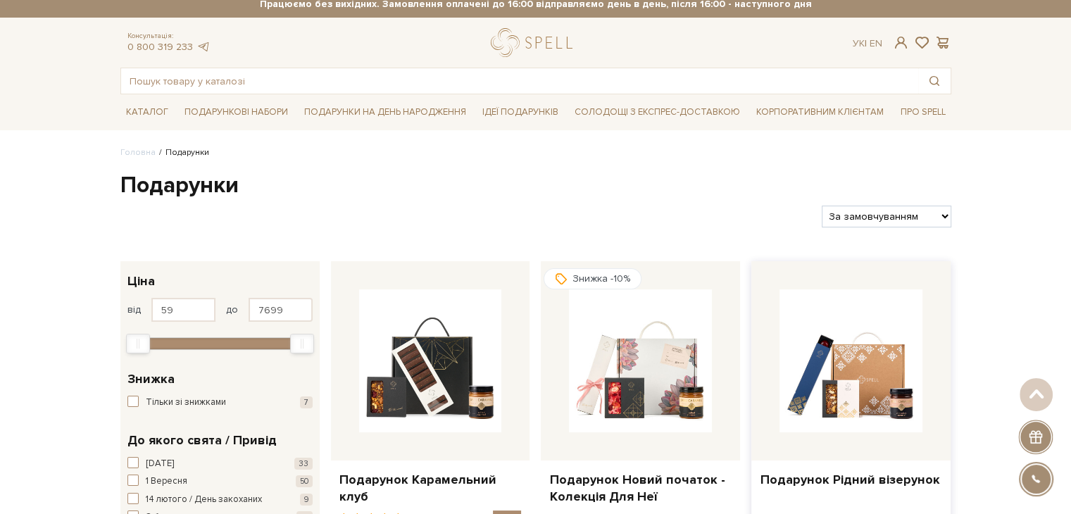
scroll to position [0, 0]
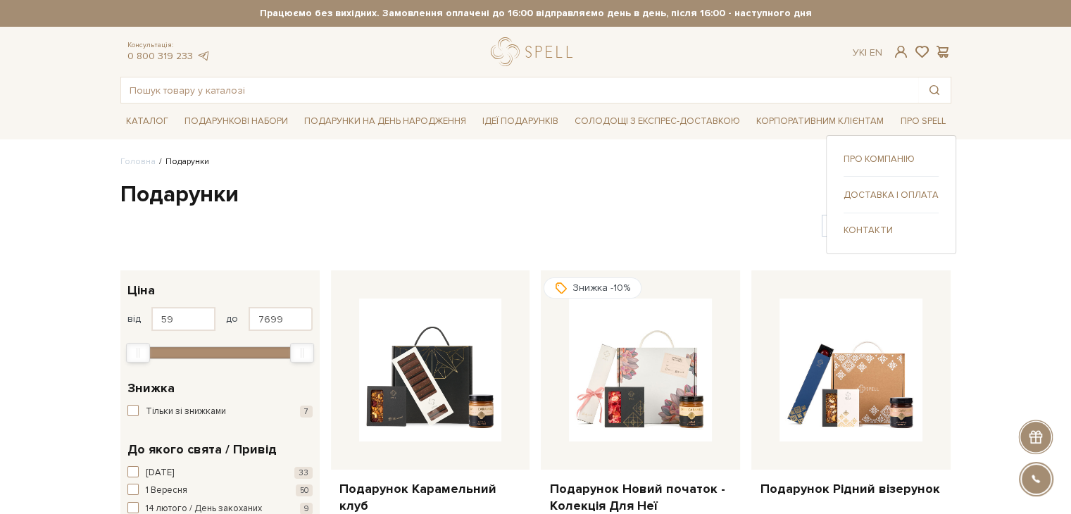
click at [897, 154] on link "Про компанію" at bounding box center [890, 159] width 95 height 13
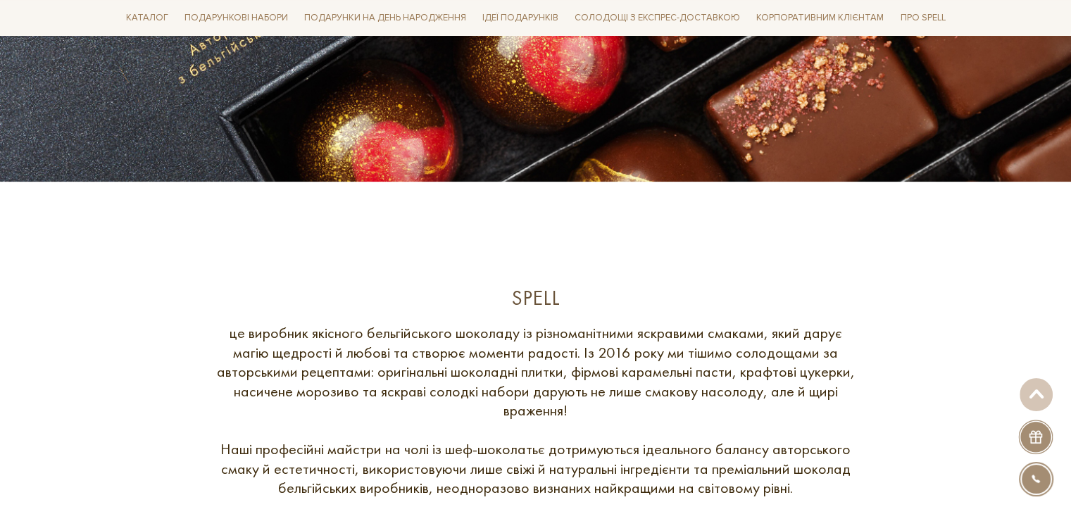
scroll to position [493, 0]
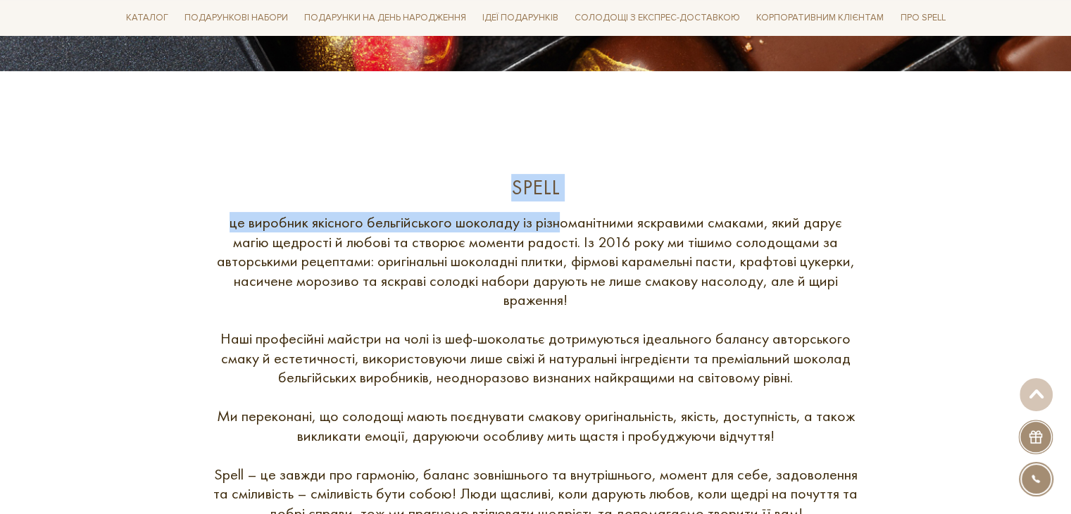
drag, startPoint x: 529, startPoint y: 192, endPoint x: 563, endPoint y: 209, distance: 38.4
click at [563, 209] on div "Spell це виробник якісного бельгійського шоколаду із різноманітними яскравими с…" at bounding box center [536, 397] width 848 height 446
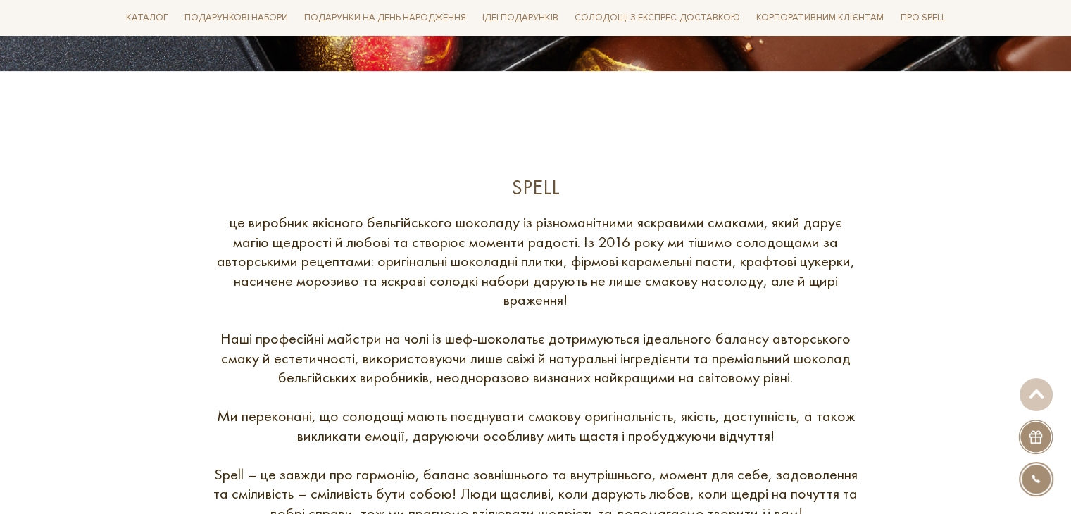
drag, startPoint x: 600, startPoint y: 239, endPoint x: 628, endPoint y: 257, distance: 33.0
click at [600, 239] on div "це виробник якісного бельгійського шоколаду із різноманітними яскравими смаками…" at bounding box center [536, 368] width 648 height 310
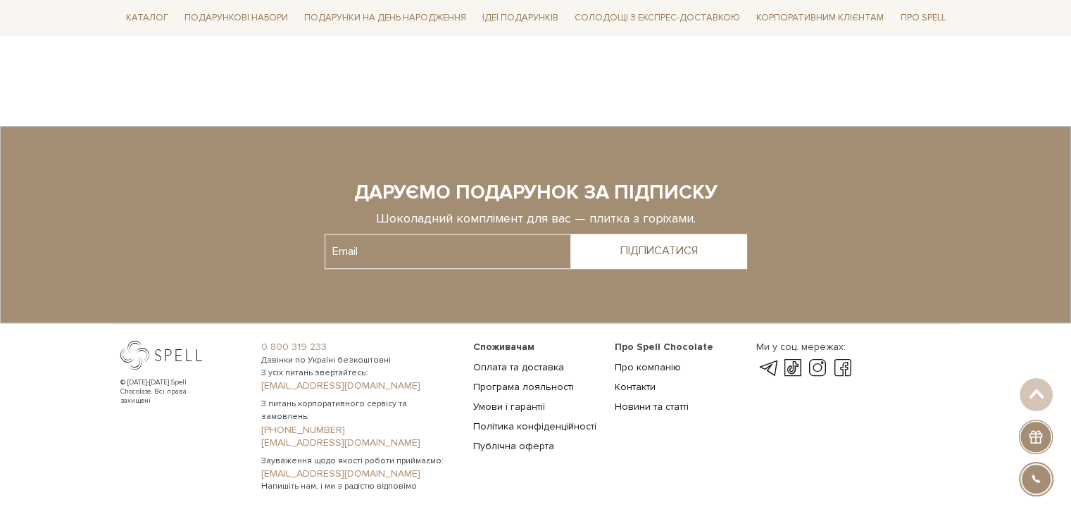
scroll to position [1166, 0]
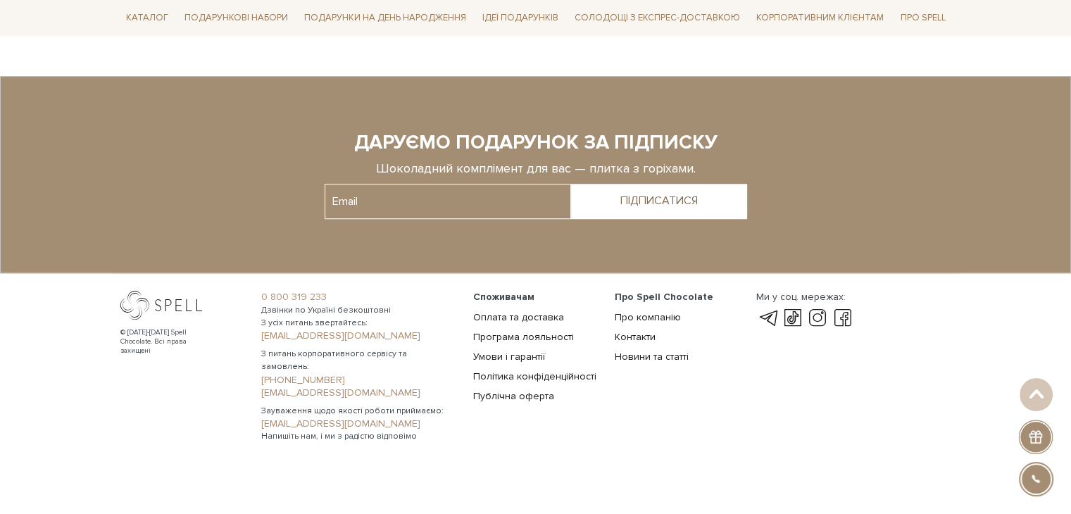
drag, startPoint x: 629, startPoint y: 138, endPoint x: 731, endPoint y: 135, distance: 102.1
click at [731, 135] on div "ДАРУЄМО ПОДАРУНОК ЗА ПІДПИСКУ" at bounding box center [536, 143] width 422 height 24
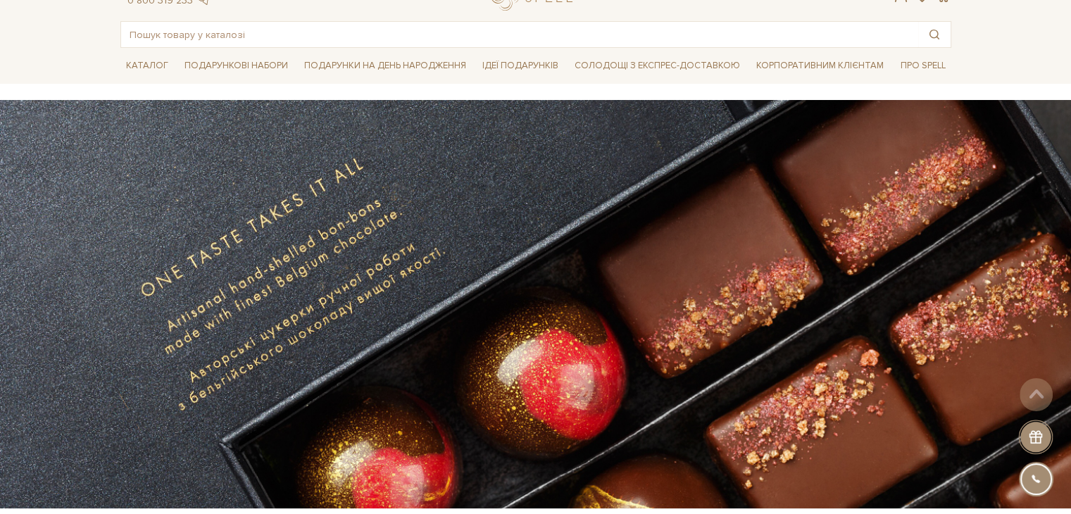
scroll to position [0, 0]
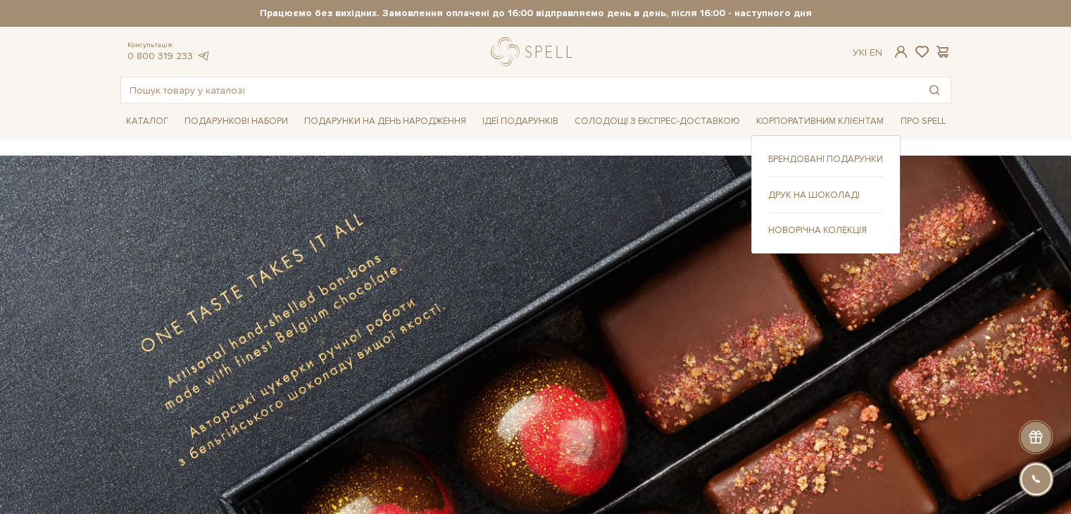
click at [826, 160] on link "Брендовані подарунки" at bounding box center [825, 159] width 115 height 13
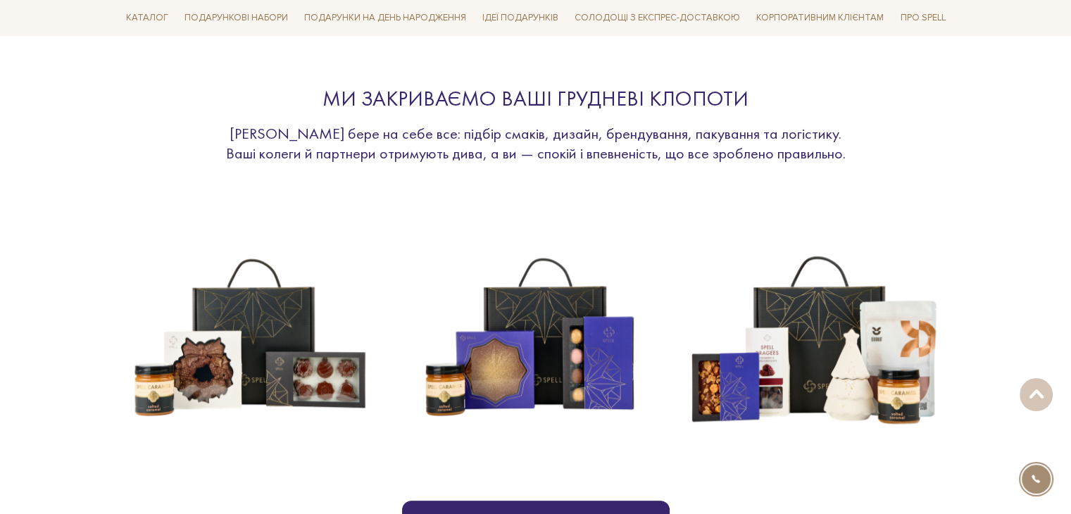
scroll to position [704, 0]
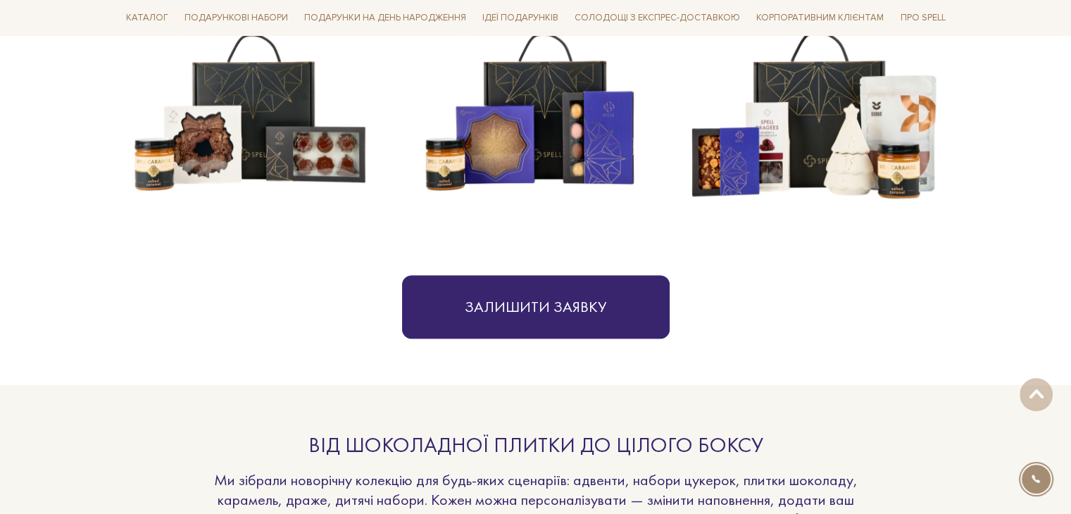
click at [577, 94] on img at bounding box center [531, 111] width 259 height 259
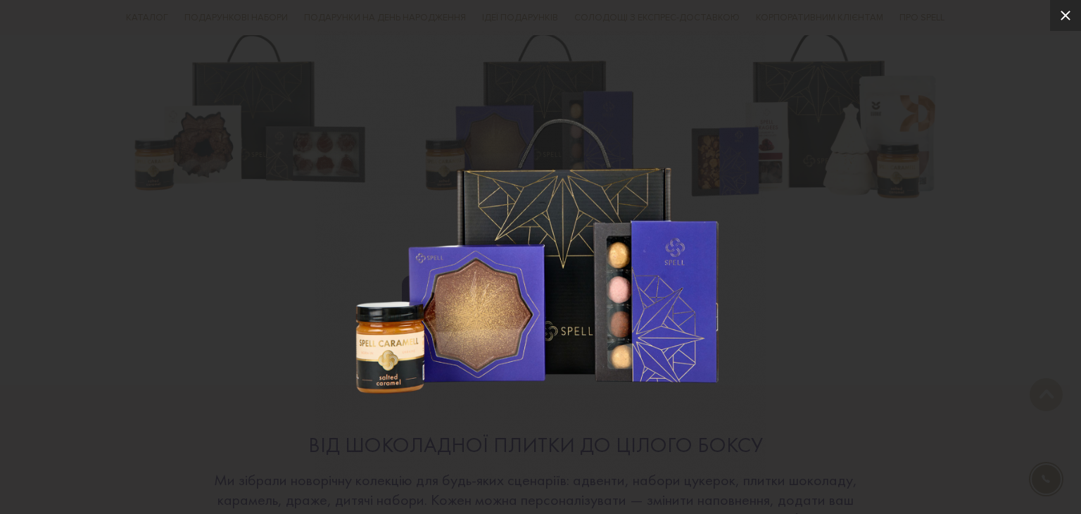
click at [1070, 12] on icon at bounding box center [1065, 15] width 17 height 17
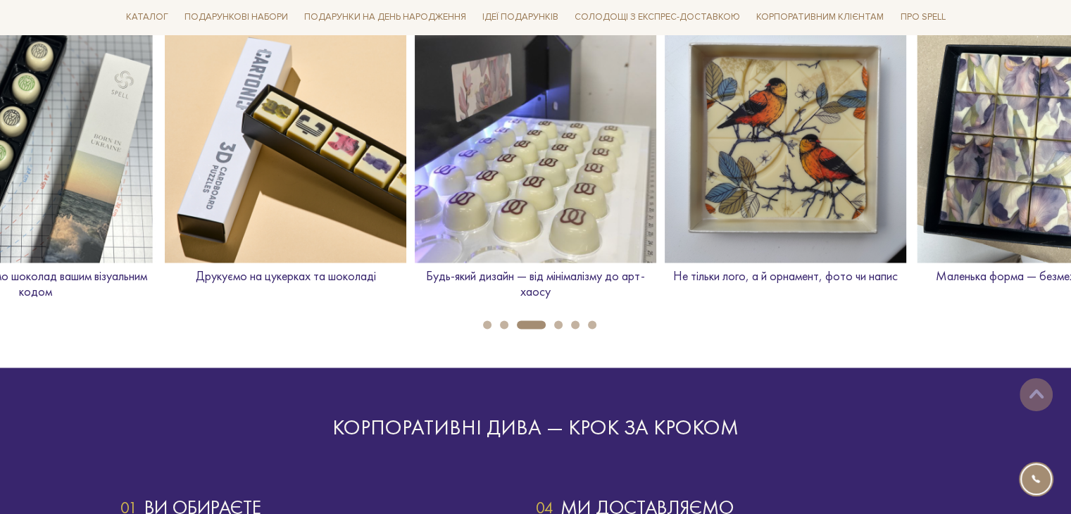
scroll to position [1971, 0]
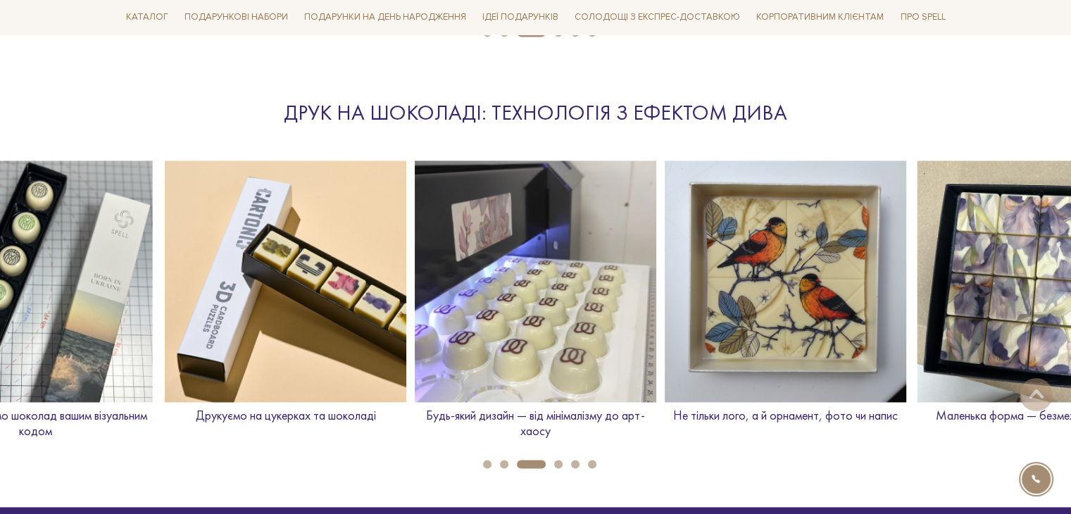
click at [553, 460] on li "4" at bounding box center [554, 464] width 17 height 8
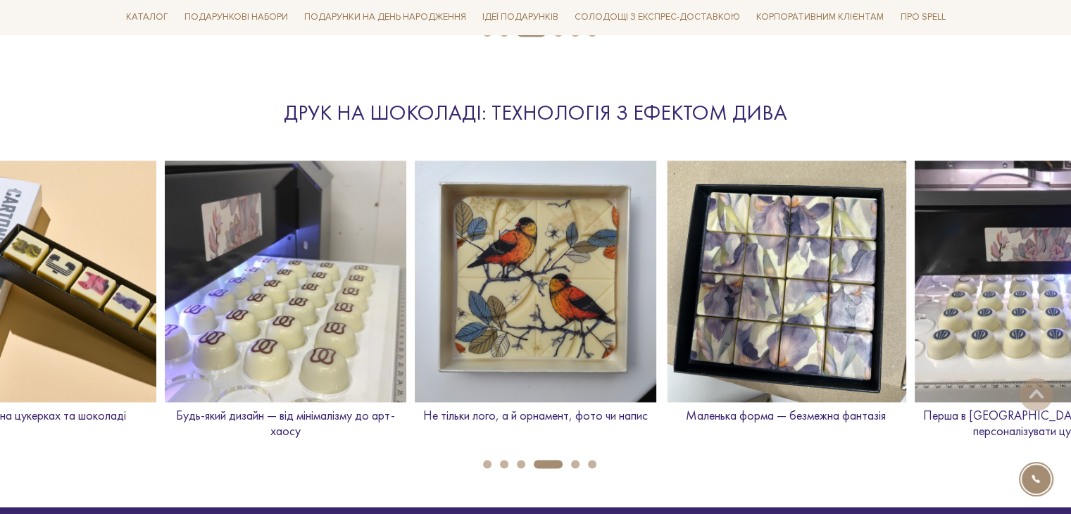
click at [574, 460] on button "5" at bounding box center [575, 464] width 8 height 8
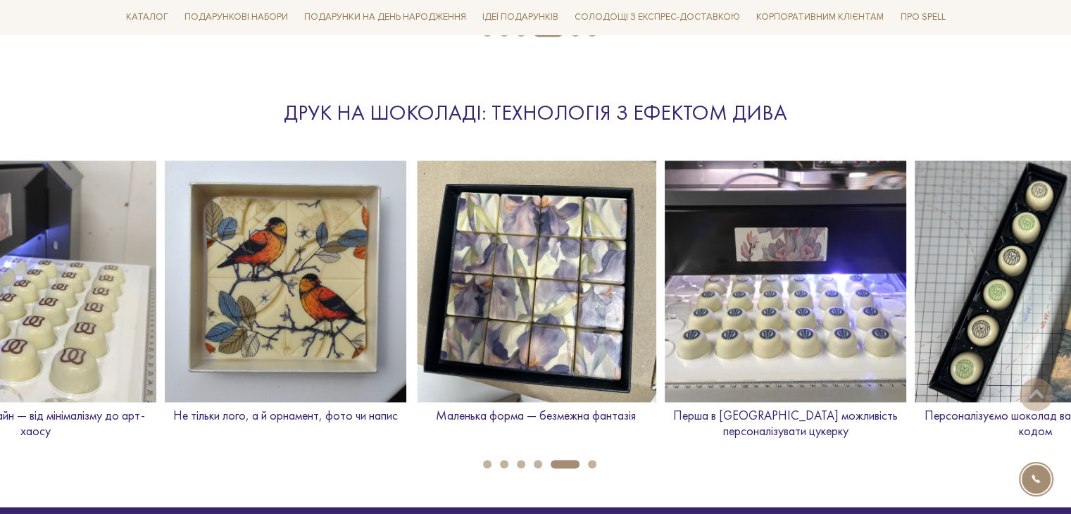
click at [592, 460] on button "6" at bounding box center [592, 464] width 8 height 8
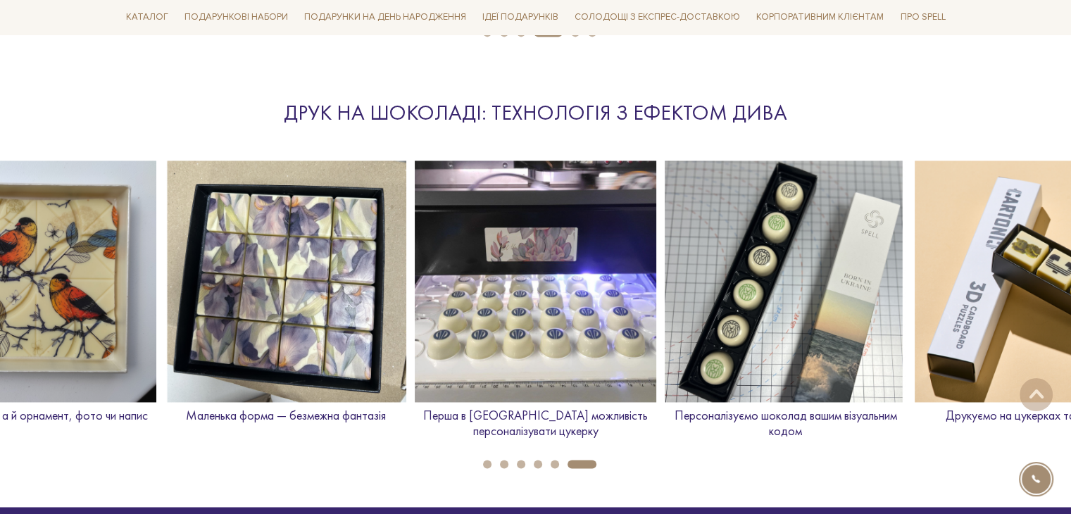
click at [483, 462] on button "1" at bounding box center [487, 464] width 8 height 8
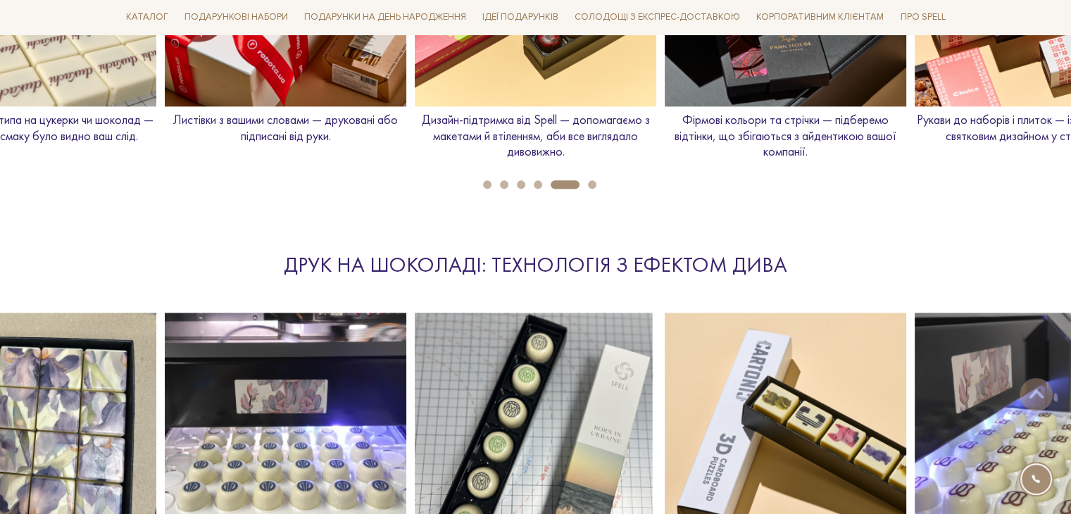
scroll to position [1689, 0]
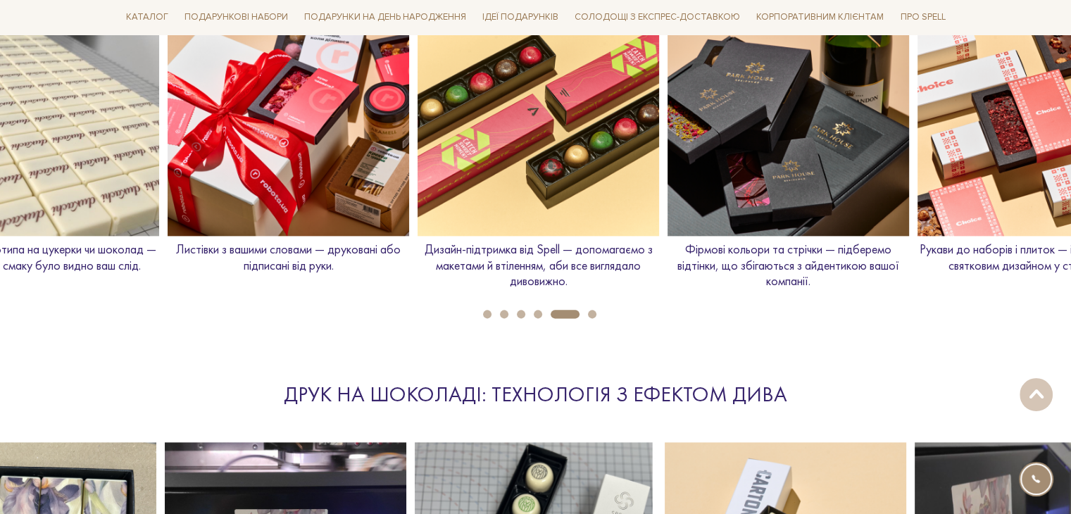
drag, startPoint x: 794, startPoint y: 265, endPoint x: 434, endPoint y: 244, distance: 360.4
click at [434, 244] on div "Нанесення логотипа на цукерки чи шоколад — щоб навіть у смаку було видно ваш сл…" at bounding box center [413, 147] width 3998 height 306
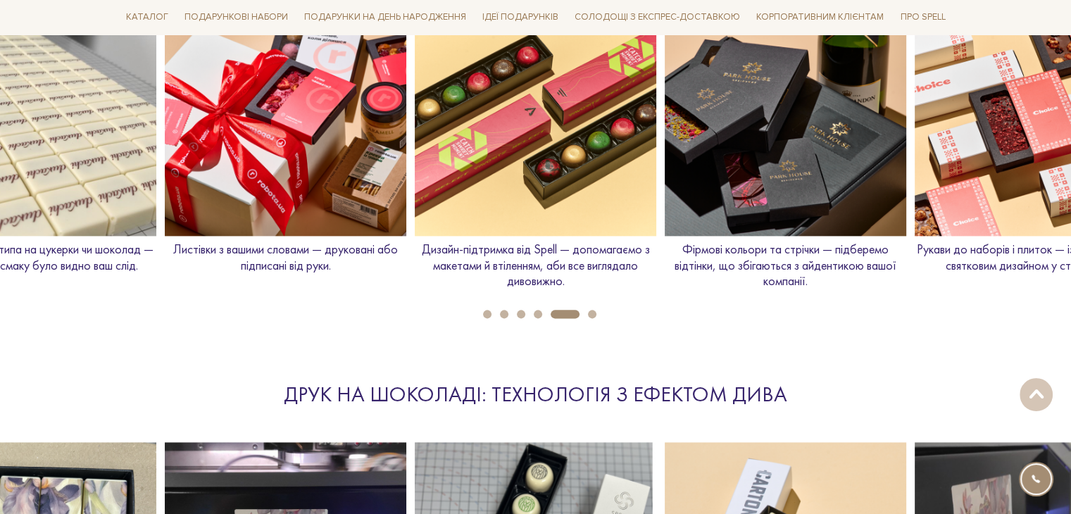
click at [586, 310] on li "6" at bounding box center [587, 314] width 17 height 8
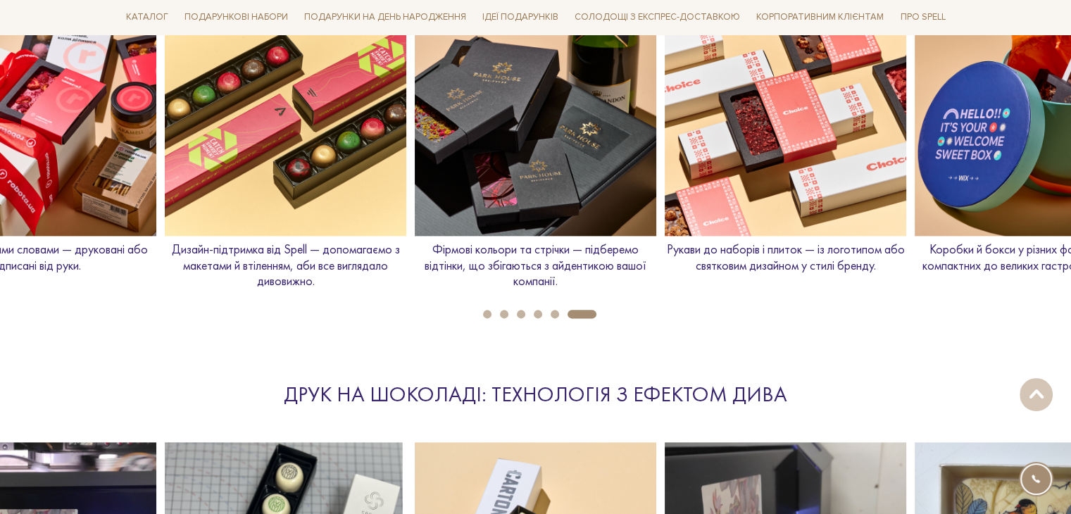
click at [488, 310] on button "1" at bounding box center [487, 314] width 8 height 8
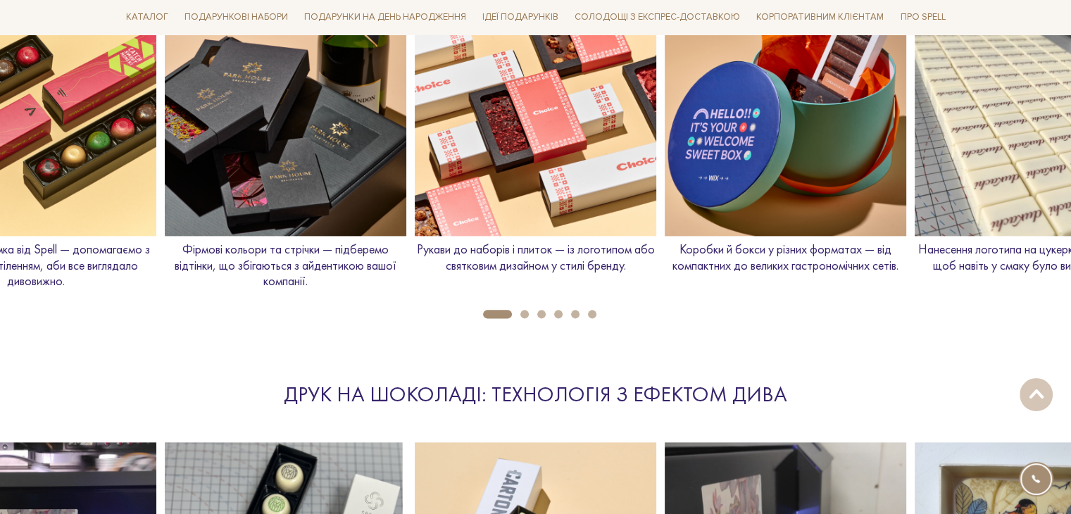
click at [524, 313] on button "2" at bounding box center [524, 314] width 8 height 8
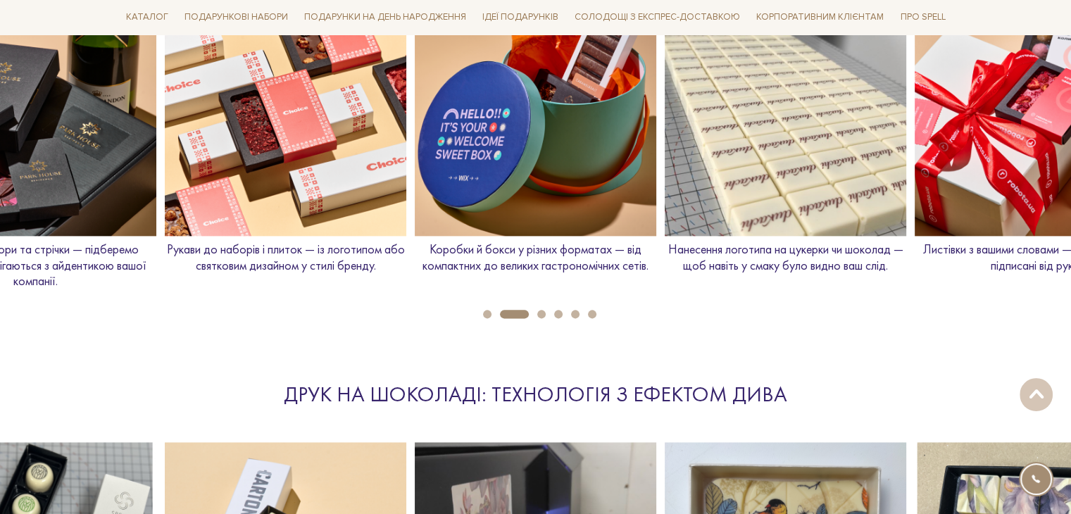
click at [538, 316] on li "3" at bounding box center [537, 314] width 17 height 8
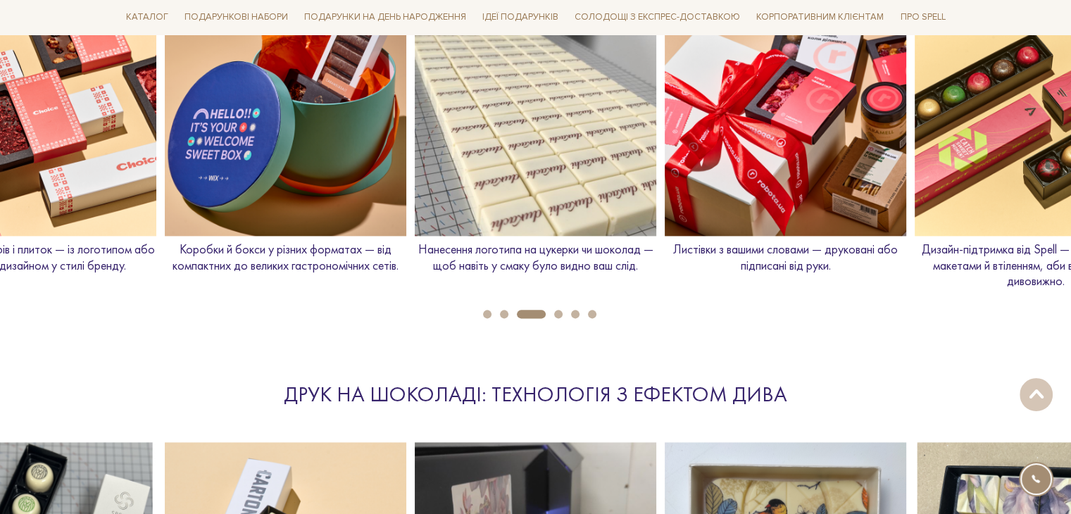
click at [556, 316] on button "4" at bounding box center [558, 314] width 8 height 8
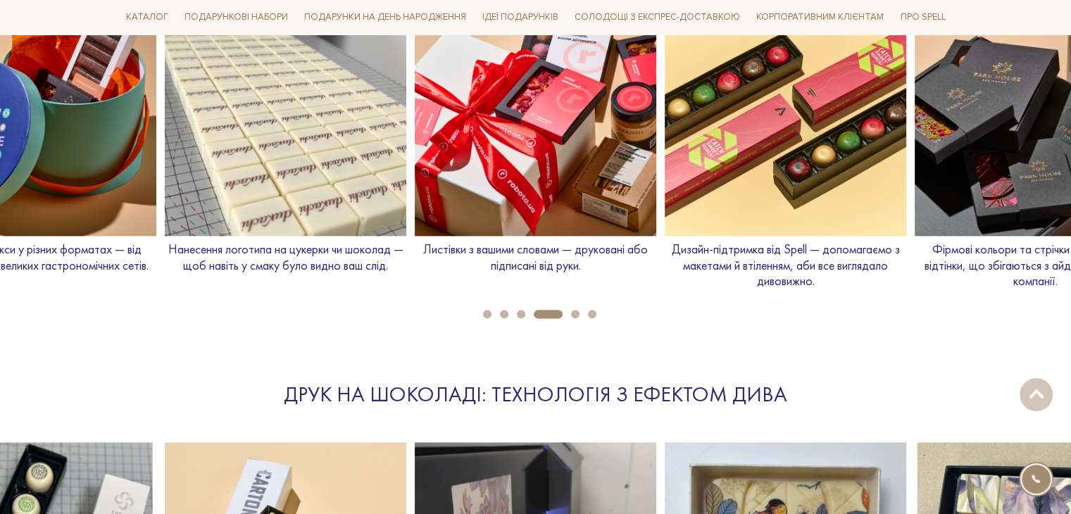
click at [581, 310] on li "6" at bounding box center [587, 314] width 17 height 8
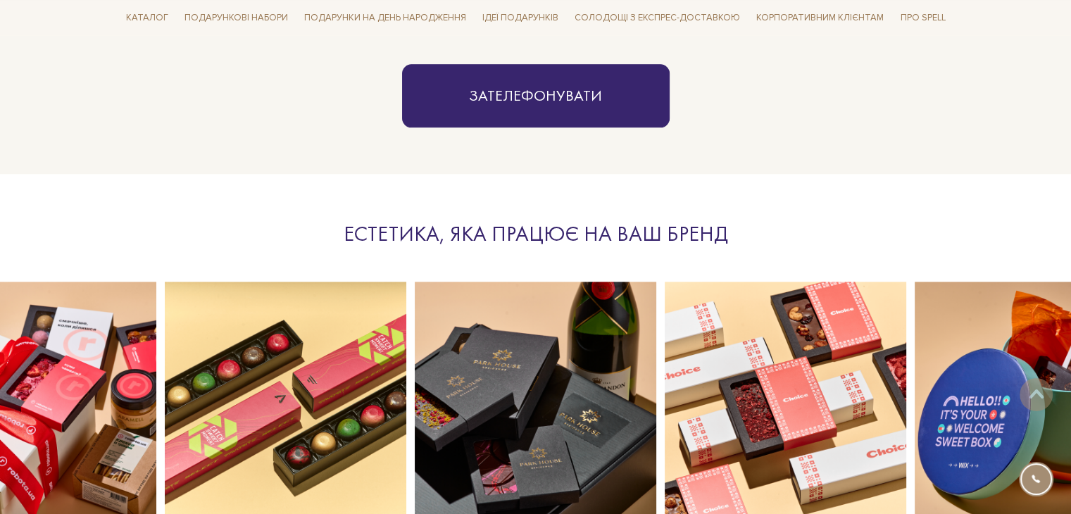
scroll to position [1267, 0]
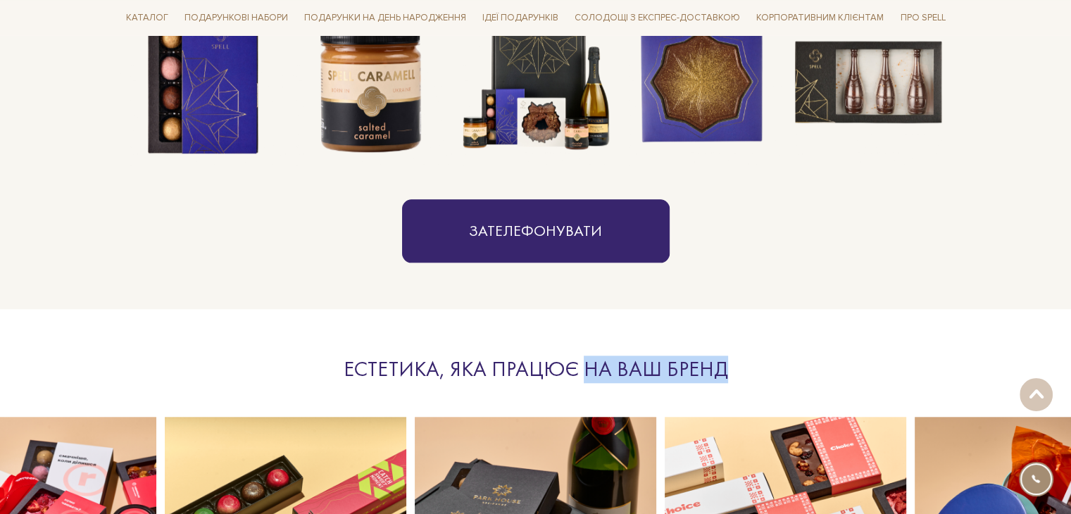
drag, startPoint x: 584, startPoint y: 367, endPoint x: 785, endPoint y: 364, distance: 200.6
click at [785, 364] on div "Естетика, яка працює на ваш бренд" at bounding box center [536, 368] width 648 height 27
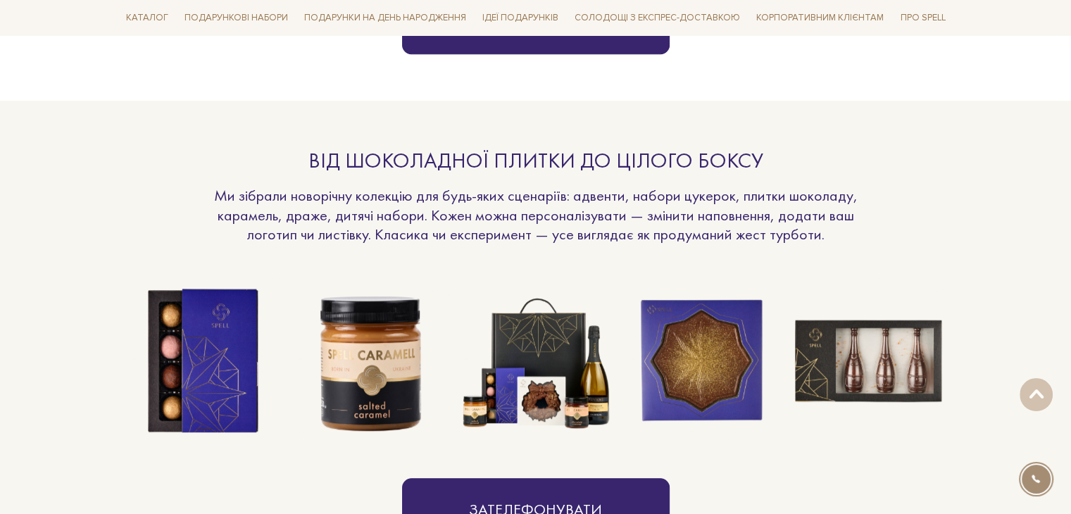
scroll to position [985, 0]
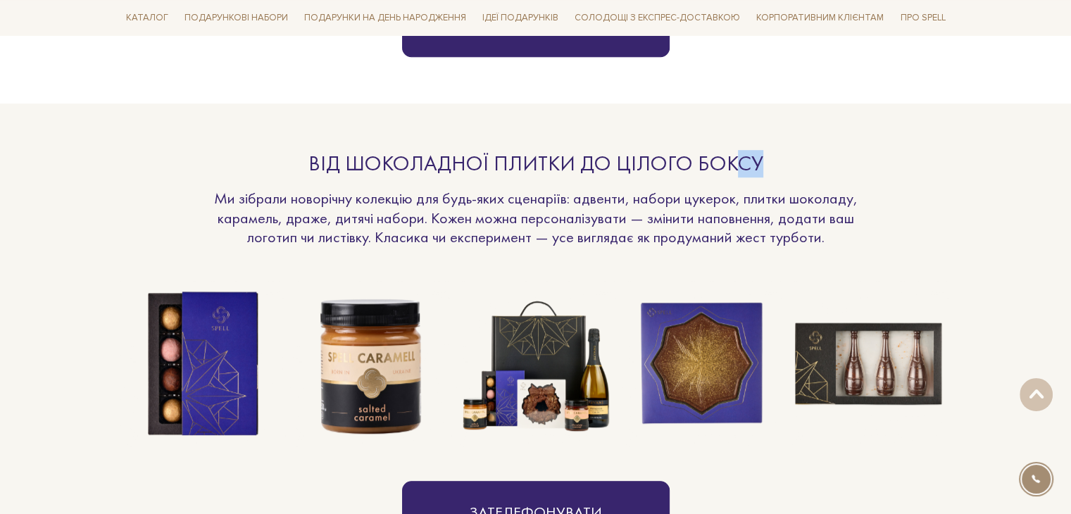
drag, startPoint x: 732, startPoint y: 165, endPoint x: 788, endPoint y: 165, distance: 56.3
click at [788, 165] on div "Від шоколадної плитки до цілого боксу" at bounding box center [536, 163] width 648 height 27
click at [791, 165] on div "Від шоколадної плитки до цілого боксу" at bounding box center [536, 163] width 648 height 27
click at [862, 187] on div "Від шоколадної плитки до цілого боксу Ми зібрали новорічну колекцію для будь-як…" at bounding box center [536, 347] width 848 height 394
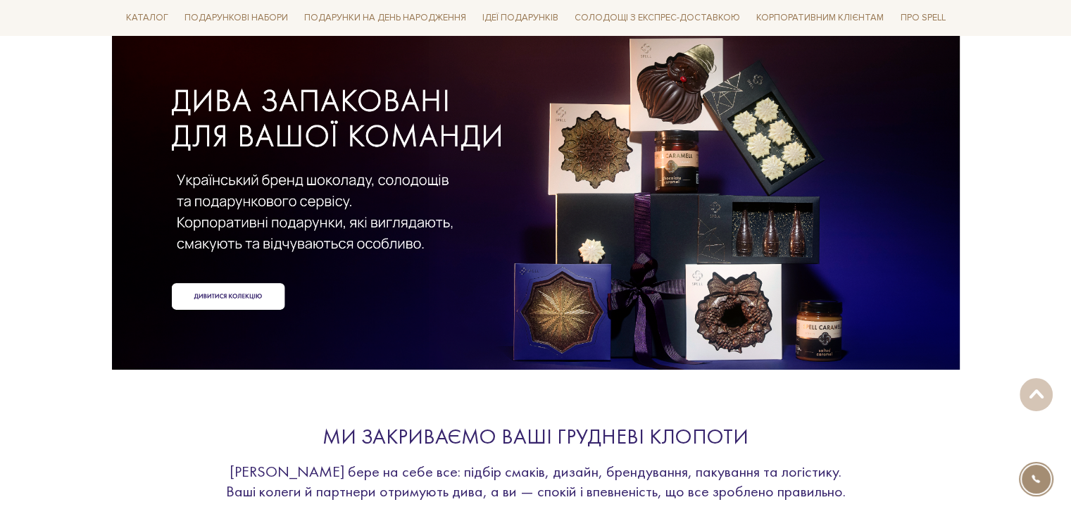
scroll to position [0, 0]
